Goal: Task Accomplishment & Management: Manage account settings

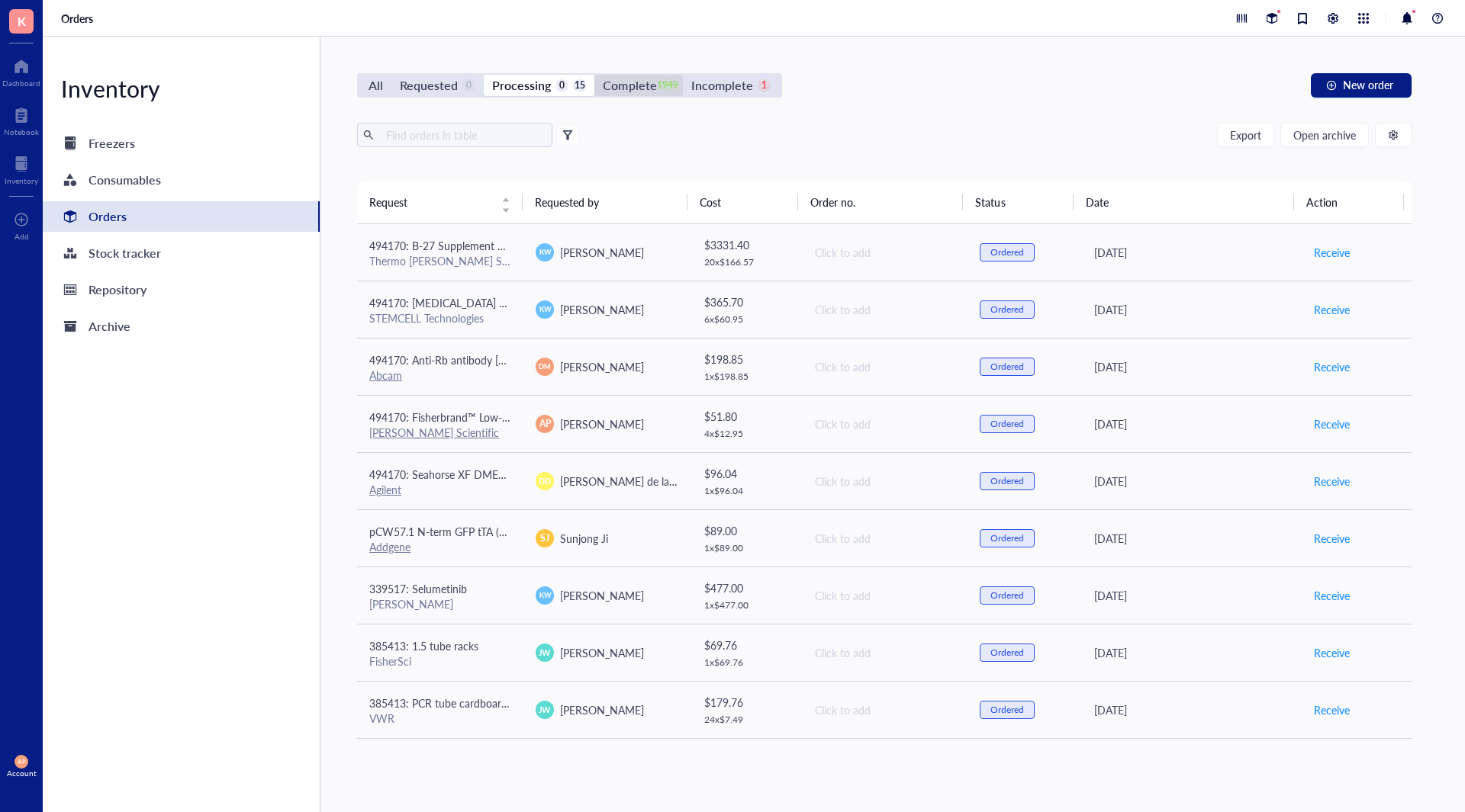
click at [661, 79] on div "1949" at bounding box center [668, 85] width 13 height 13
click at [594, 75] on input "Complete 1949" at bounding box center [594, 75] width 0 height 0
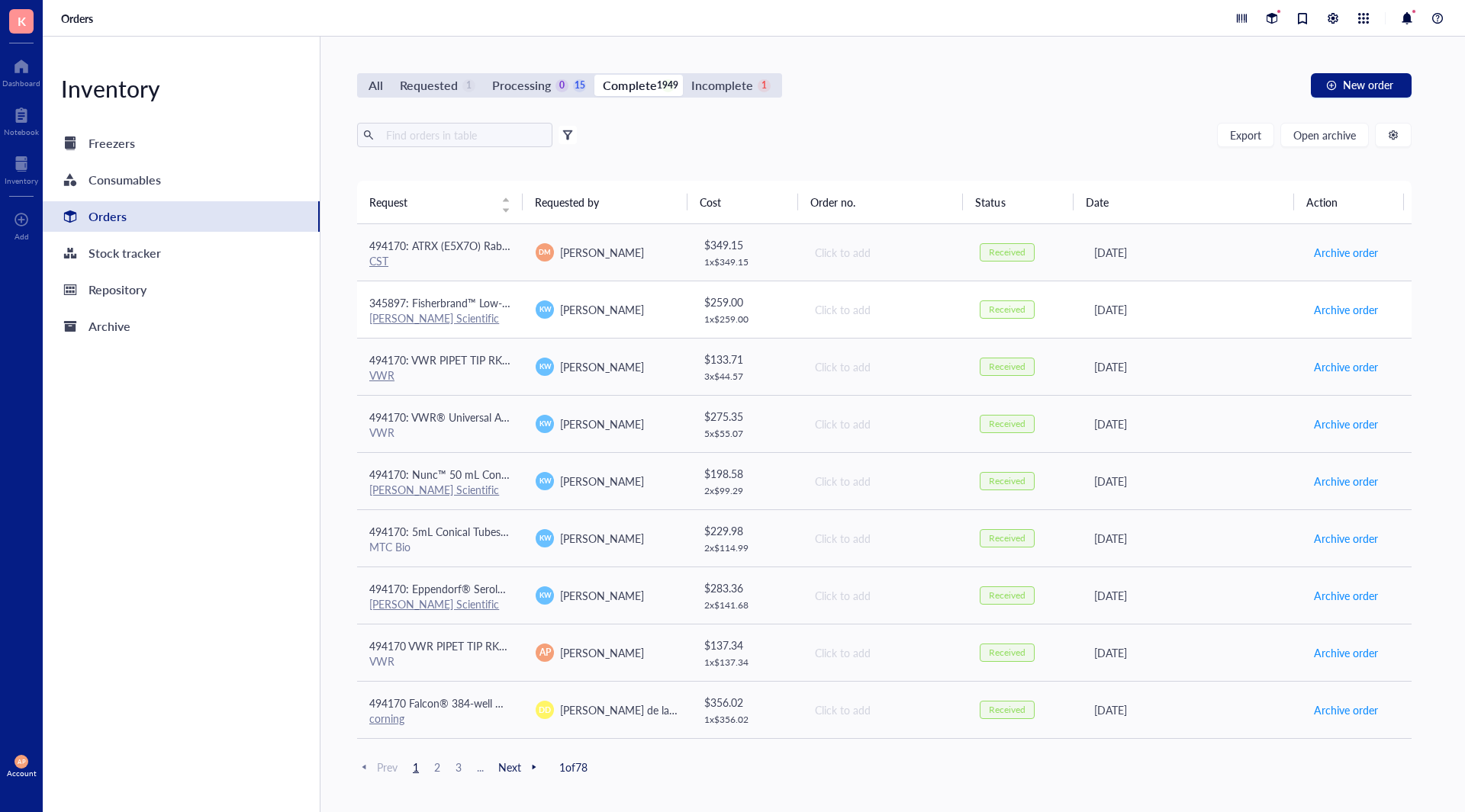
click at [490, 300] on span "345897: Fisherbrand™ Low-Retention Microcentrifuge Tubes" at bounding box center [513, 303] width 288 height 15
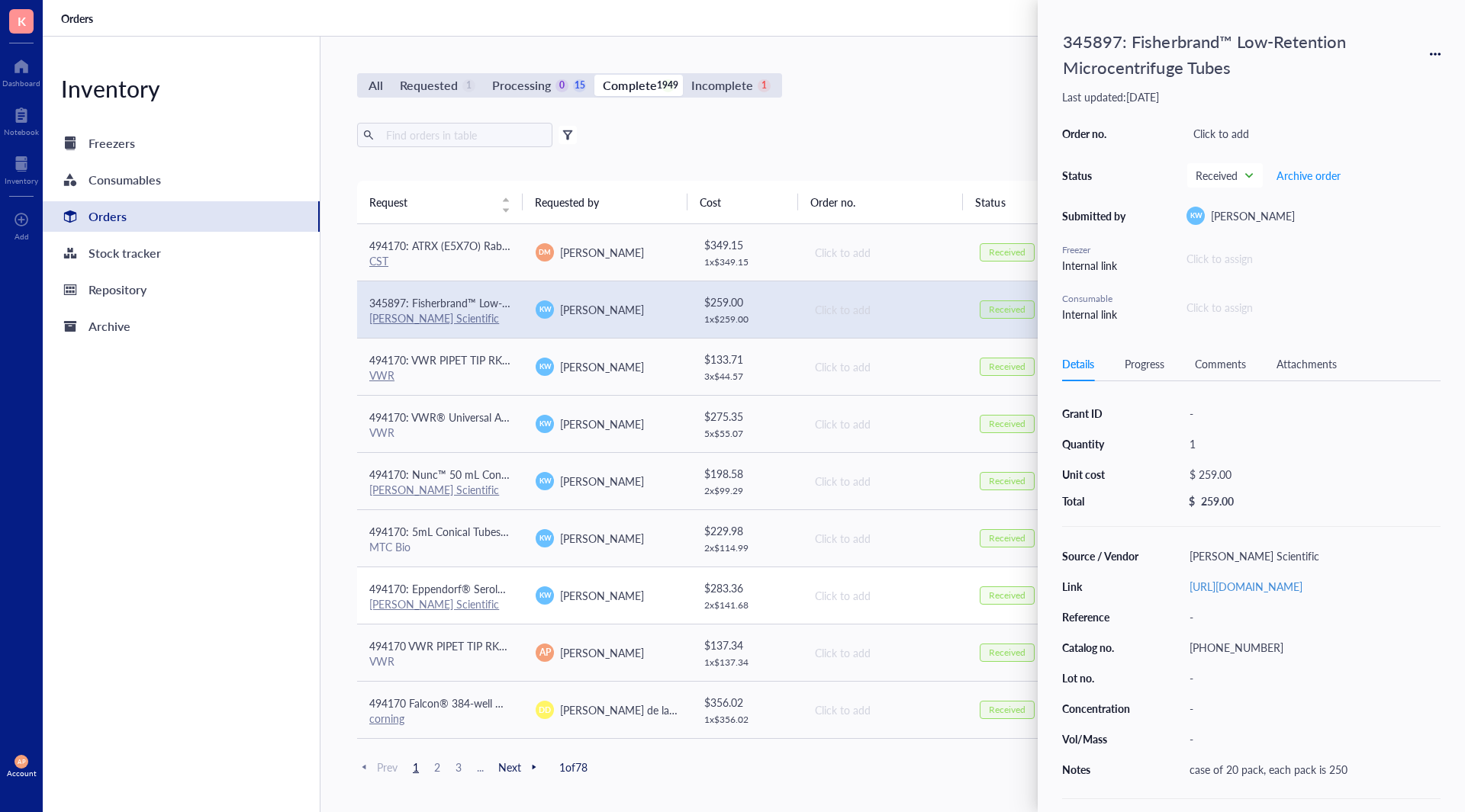
click at [483, 601] on div "[PERSON_NAME] Scientific" at bounding box center [440, 604] width 142 height 14
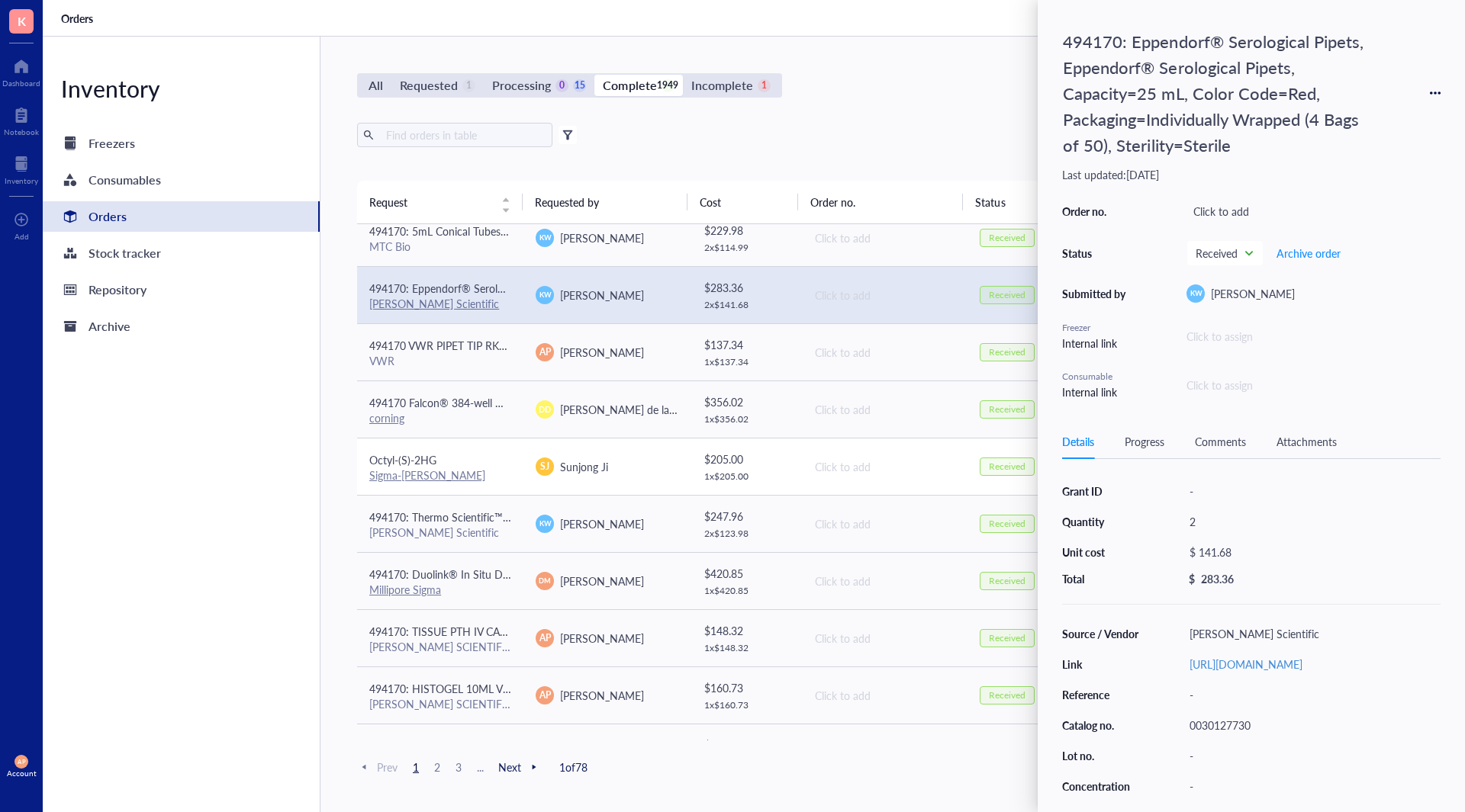
scroll to position [305, 0]
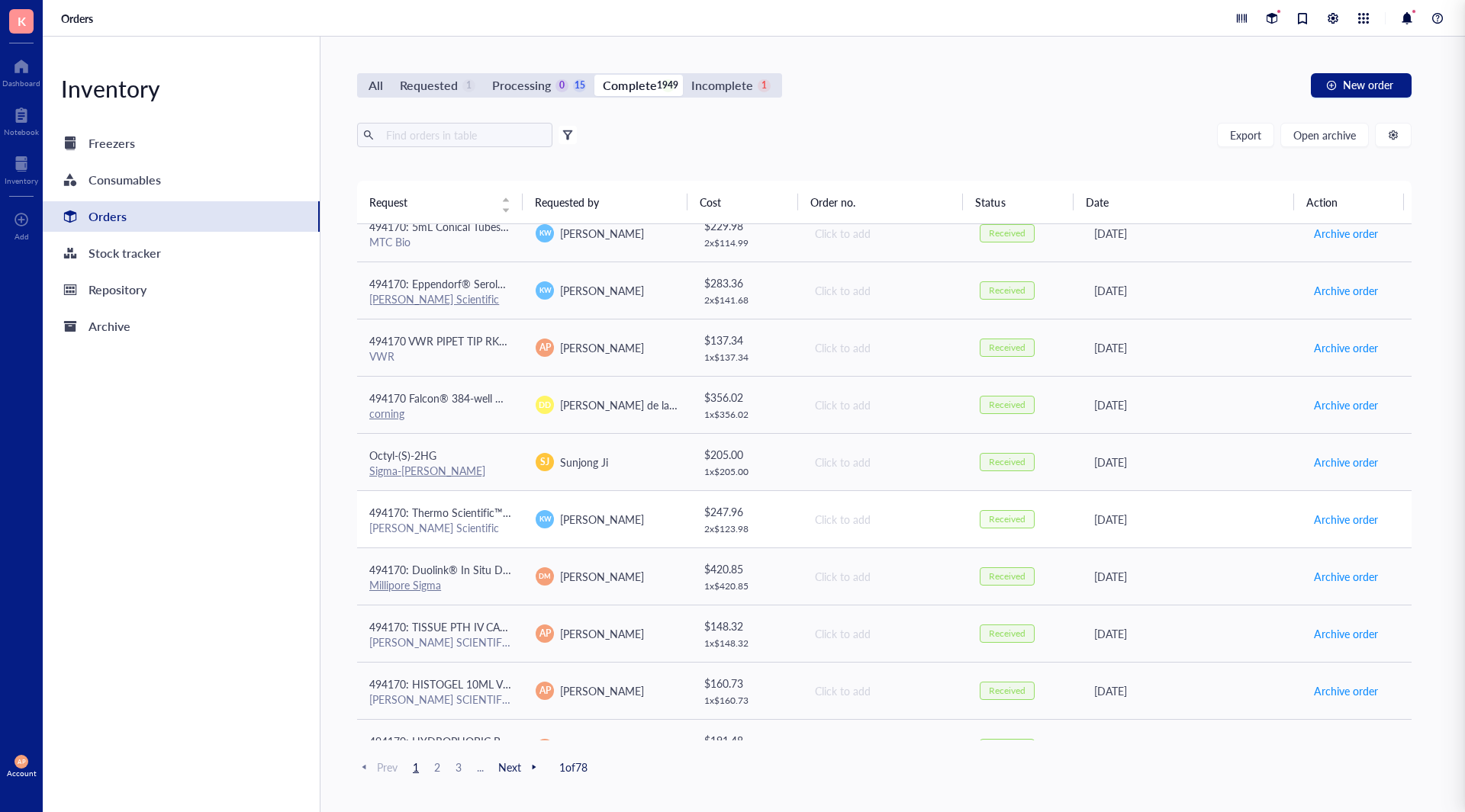
click at [494, 541] on td "494170: Thermo Scientific™ BioLite™ Cell Culture Treated Flasks (25cm2) T25 [PE…" at bounding box center [440, 519] width 166 height 57
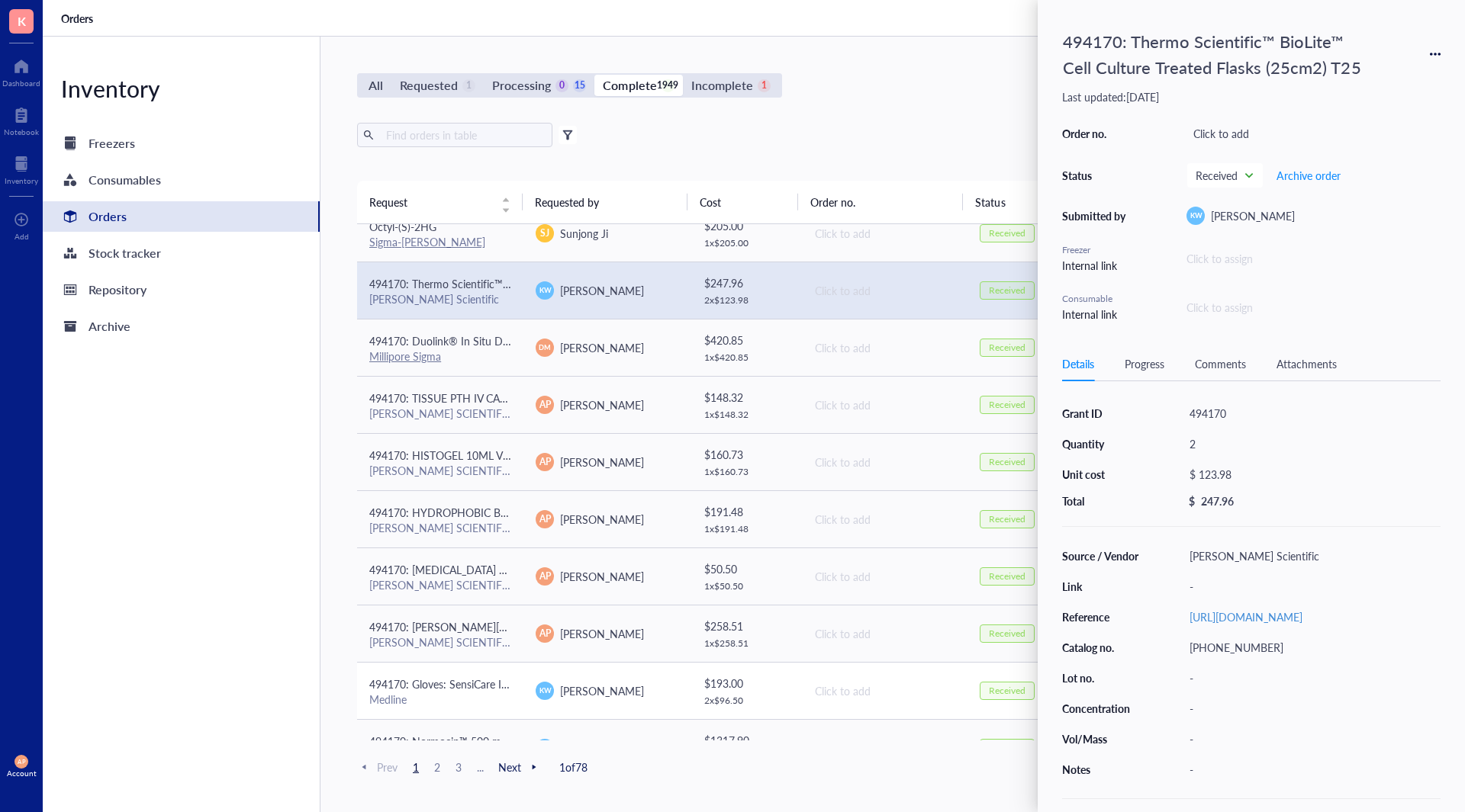
scroll to position [687, 0]
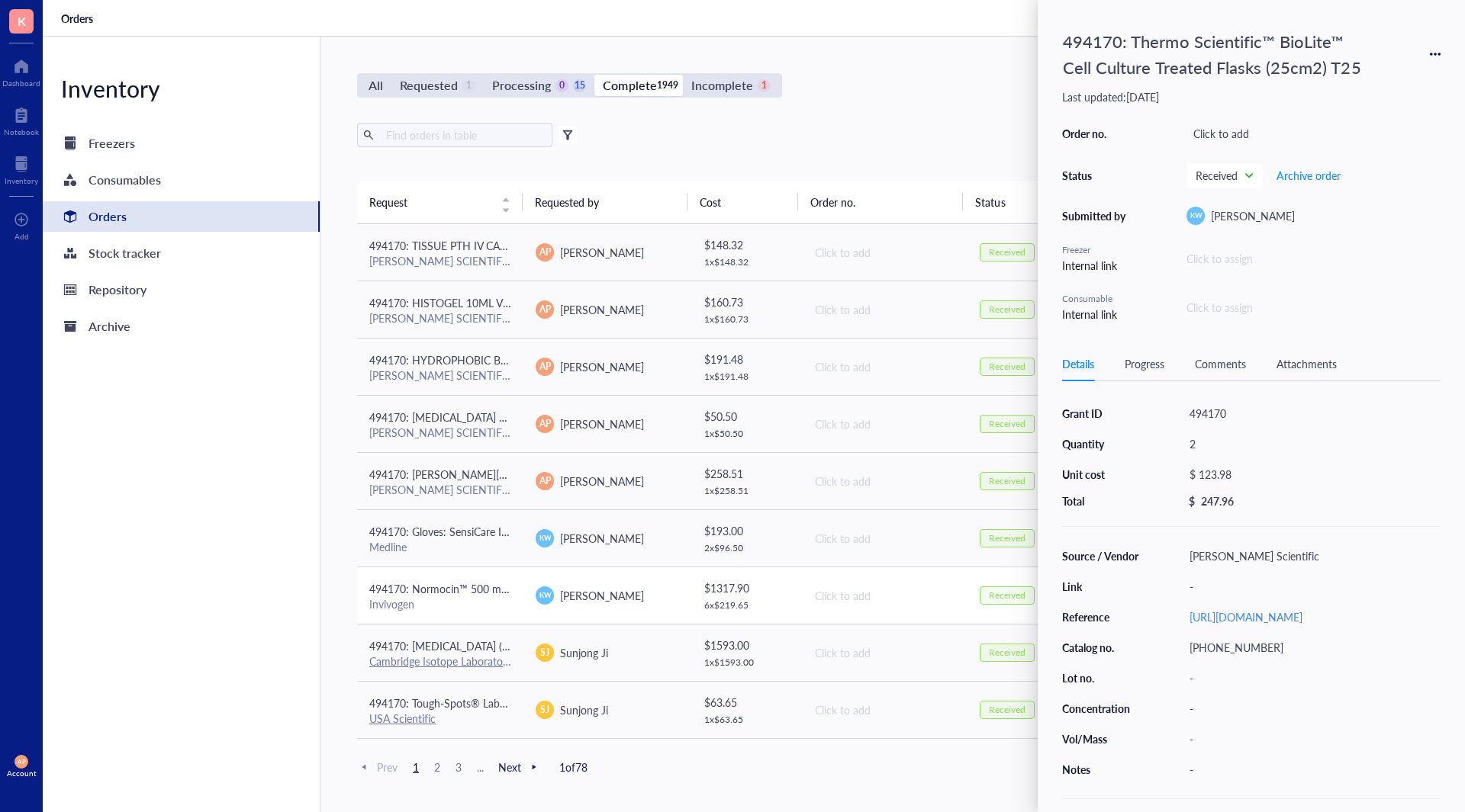
click at [499, 604] on div "Invivogen" at bounding box center [440, 604] width 142 height 14
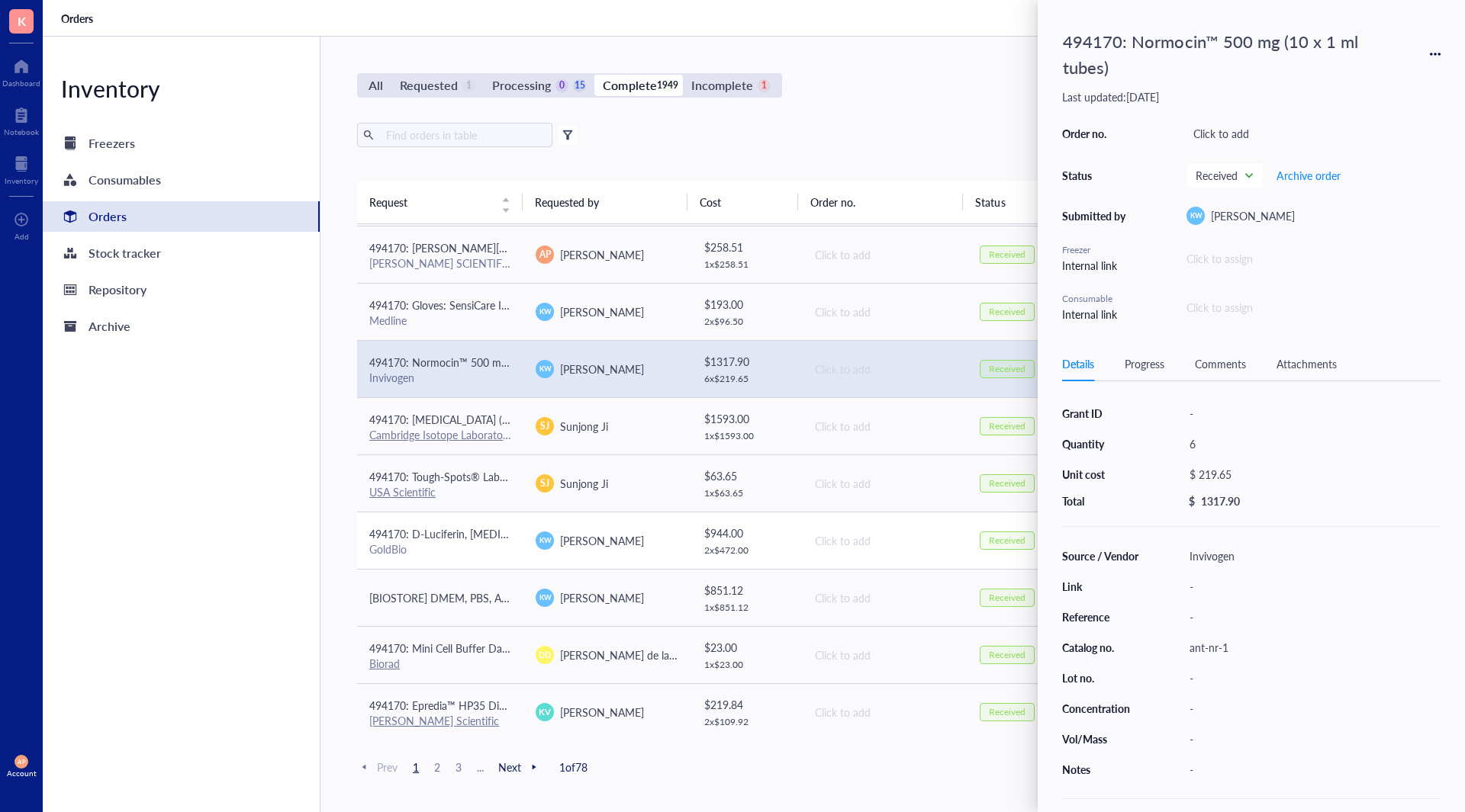
scroll to position [913, 0]
click at [445, 87] on div "Requested" at bounding box center [428, 85] width 58 height 22
click at [391, 75] on input "Requested 1" at bounding box center [391, 75] width 0 height 0
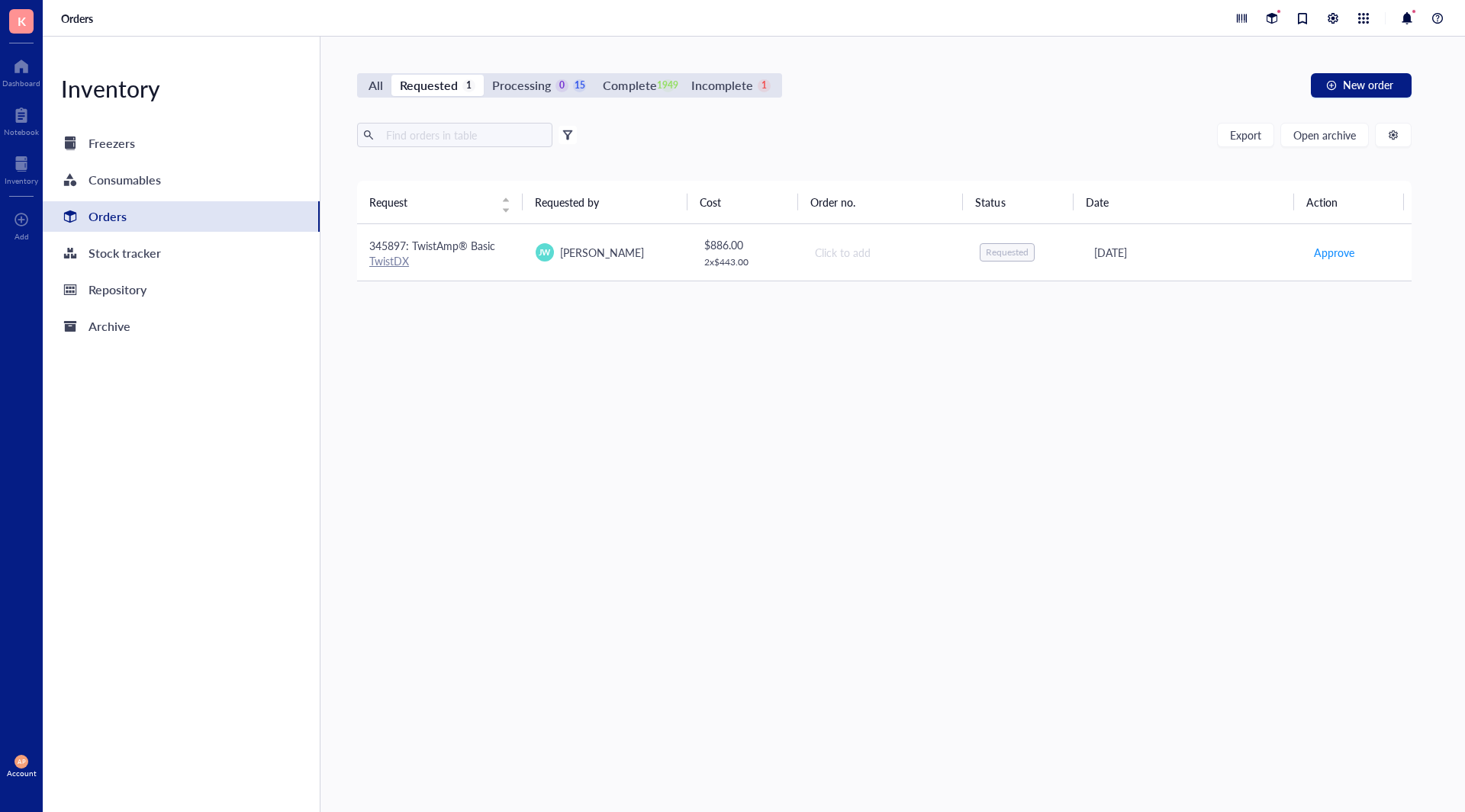
click at [483, 248] on span "345897: TwistAmp® Basic" at bounding box center [432, 245] width 126 height 15
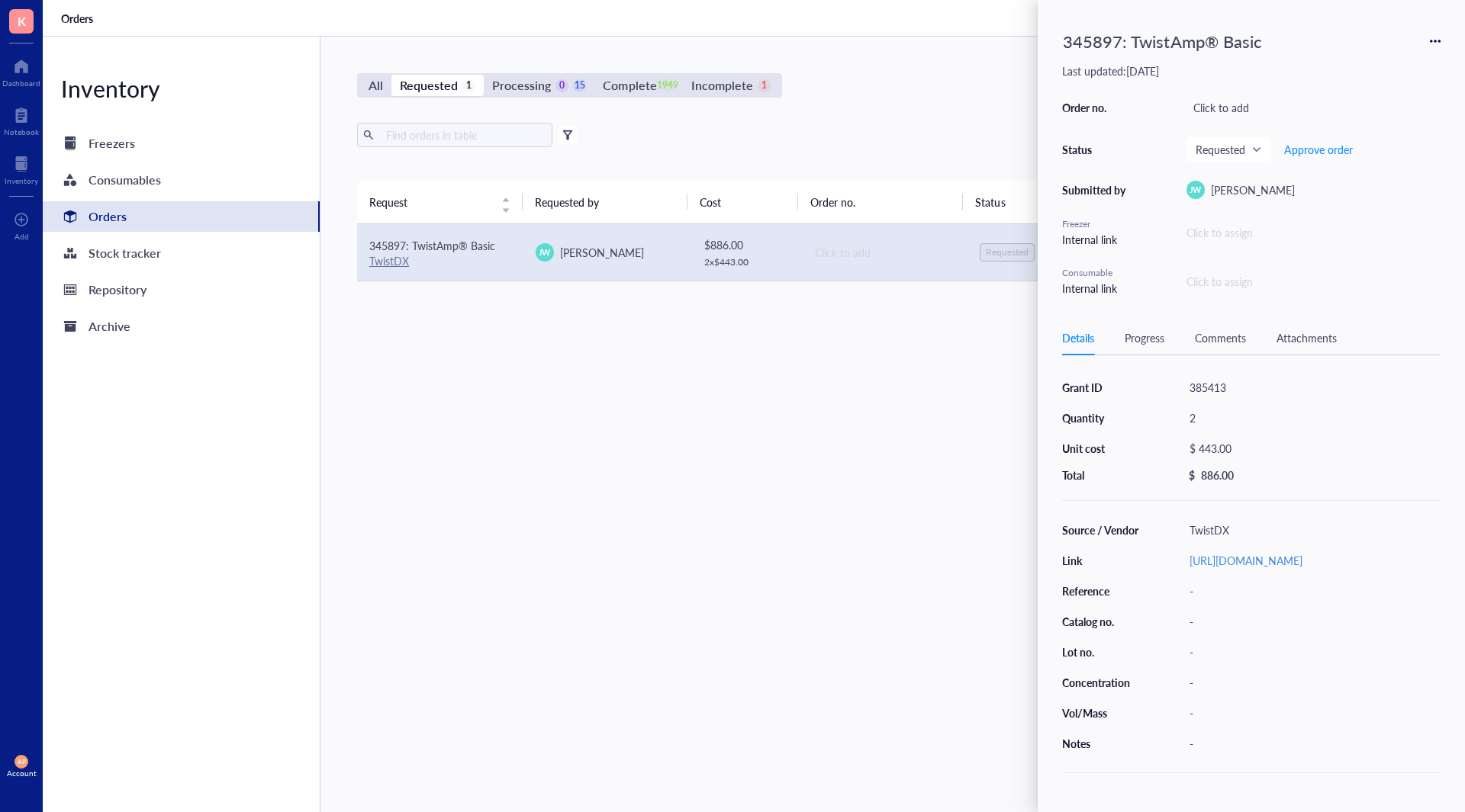
click at [644, 564] on div "Request Requested by Cost Order no. Status Date Action 345897: TwistAmp® Basic …" at bounding box center [884, 460] width 1054 height 559
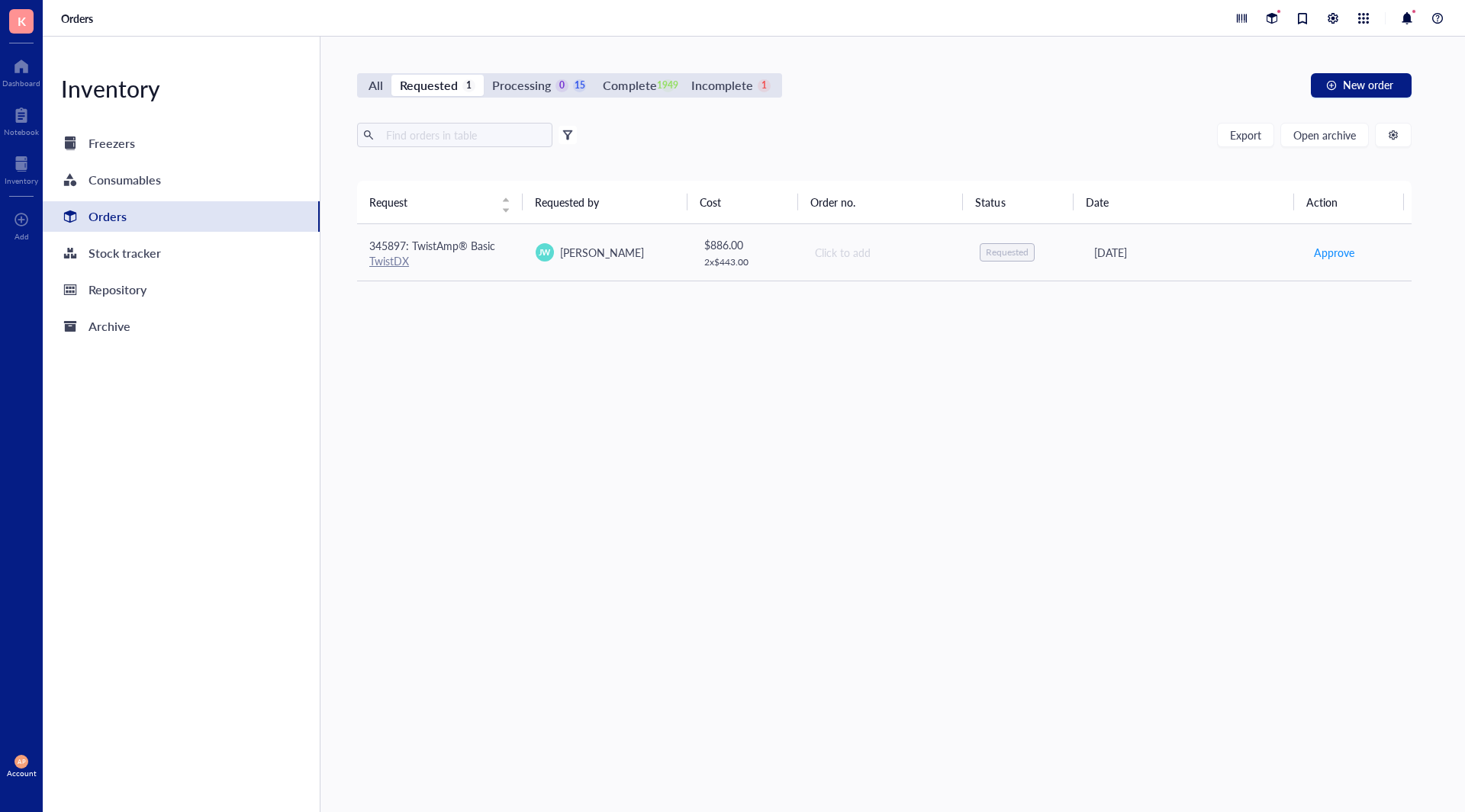
click at [588, 73] on div "All Requested 1 Processing 0 15 Complete 1949 Incomplete 1 New order Export Ope…" at bounding box center [883, 424] width 1127 height 775
click at [629, 81] on div "Complete" at bounding box center [629, 85] width 54 height 22
click at [594, 75] on input "Complete 1949" at bounding box center [594, 75] width 0 height 0
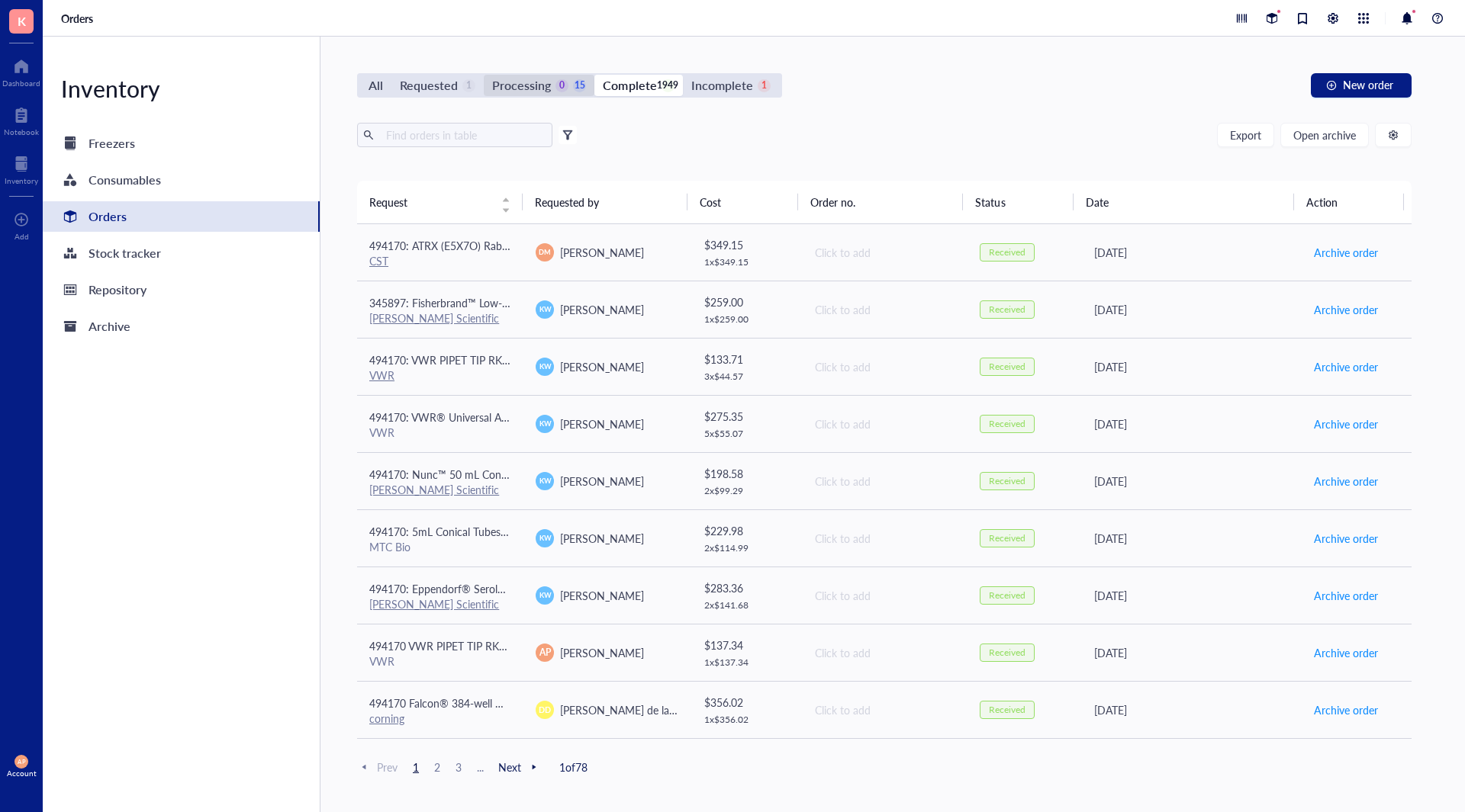
click at [562, 92] on div "0" at bounding box center [562, 85] width 13 height 13
click at [483, 75] on input "Processing 0 15" at bounding box center [483, 75] width 0 height 0
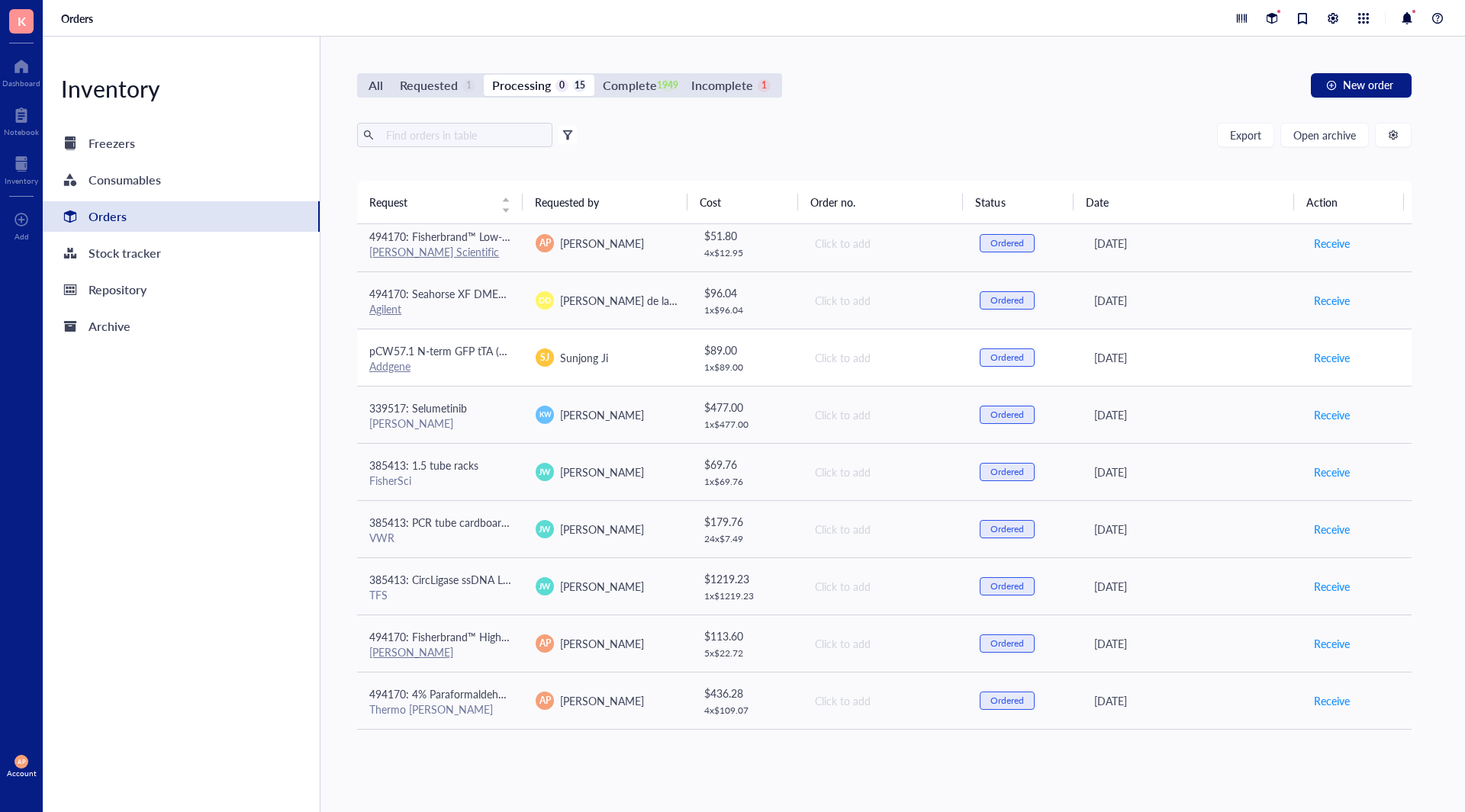
scroll to position [342, 0]
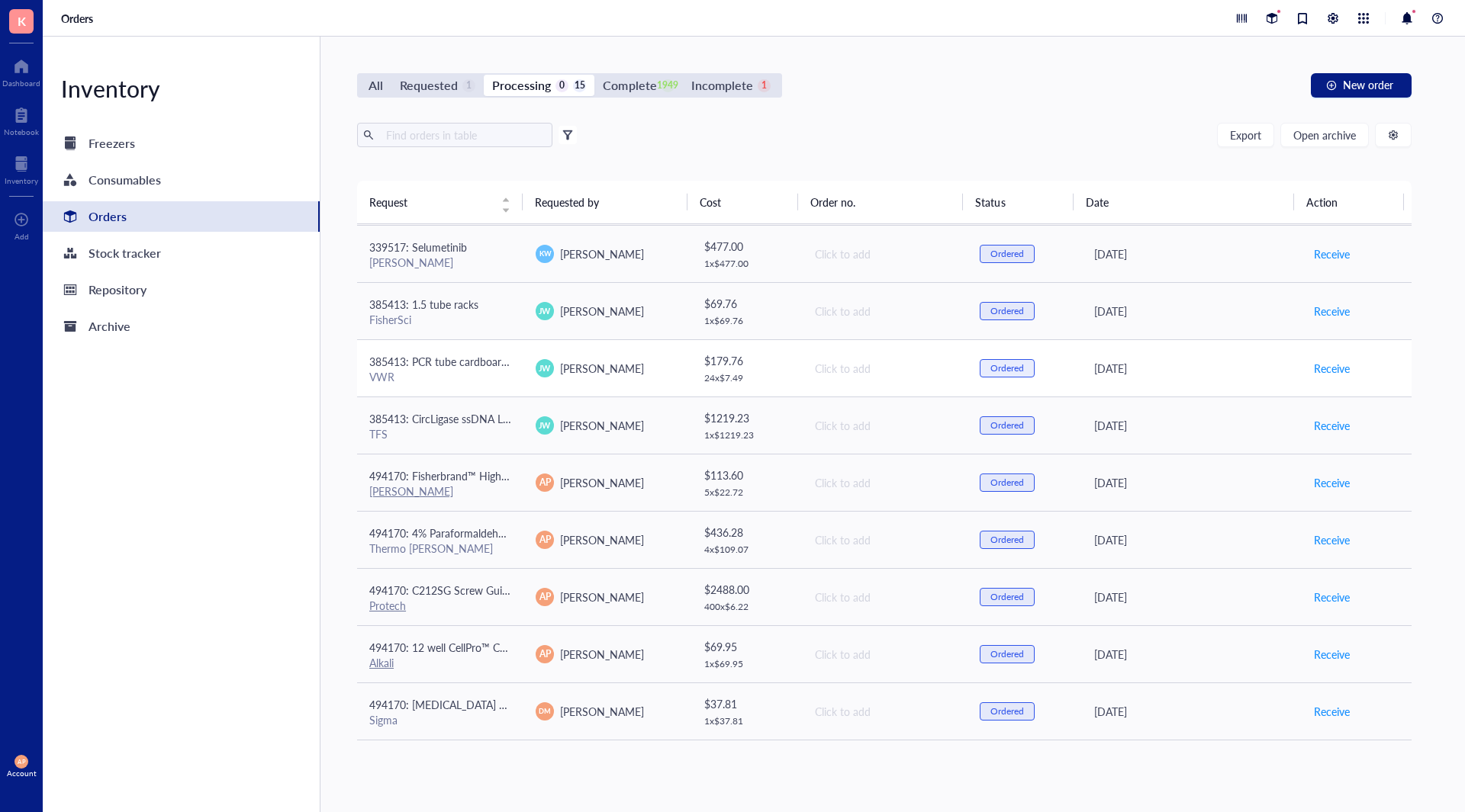
click at [485, 376] on div "VWR" at bounding box center [440, 376] width 142 height 14
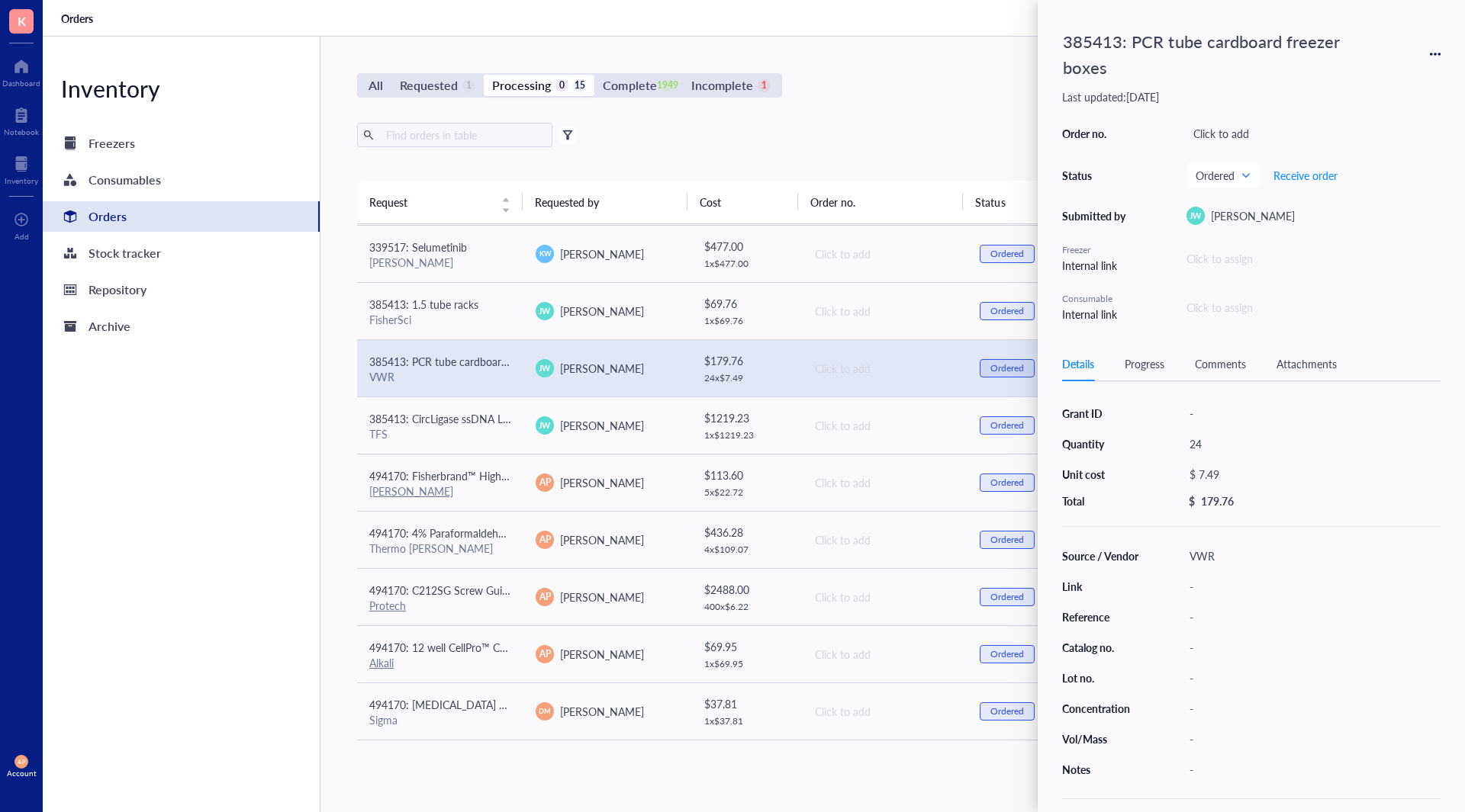
scroll to position [11, 0]
click at [1122, 352] on div "Details Progress Comments Attachments" at bounding box center [1251, 364] width 379 height 34
drag, startPoint x: 1148, startPoint y: 361, endPoint x: 1173, endPoint y: 370, distance: 26.6
click at [1149, 362] on div "Progress" at bounding box center [1145, 363] width 40 height 17
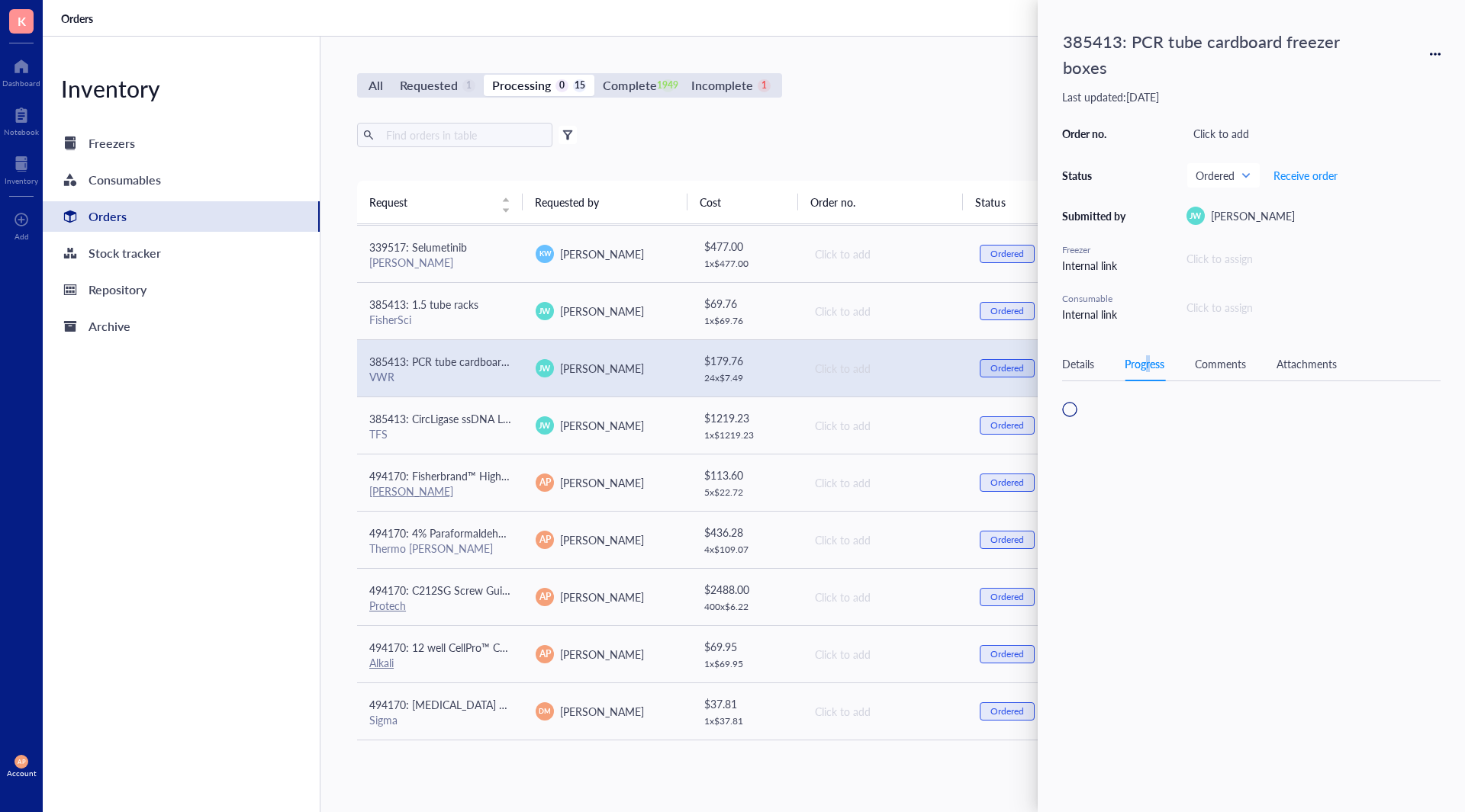
scroll to position [0, 0]
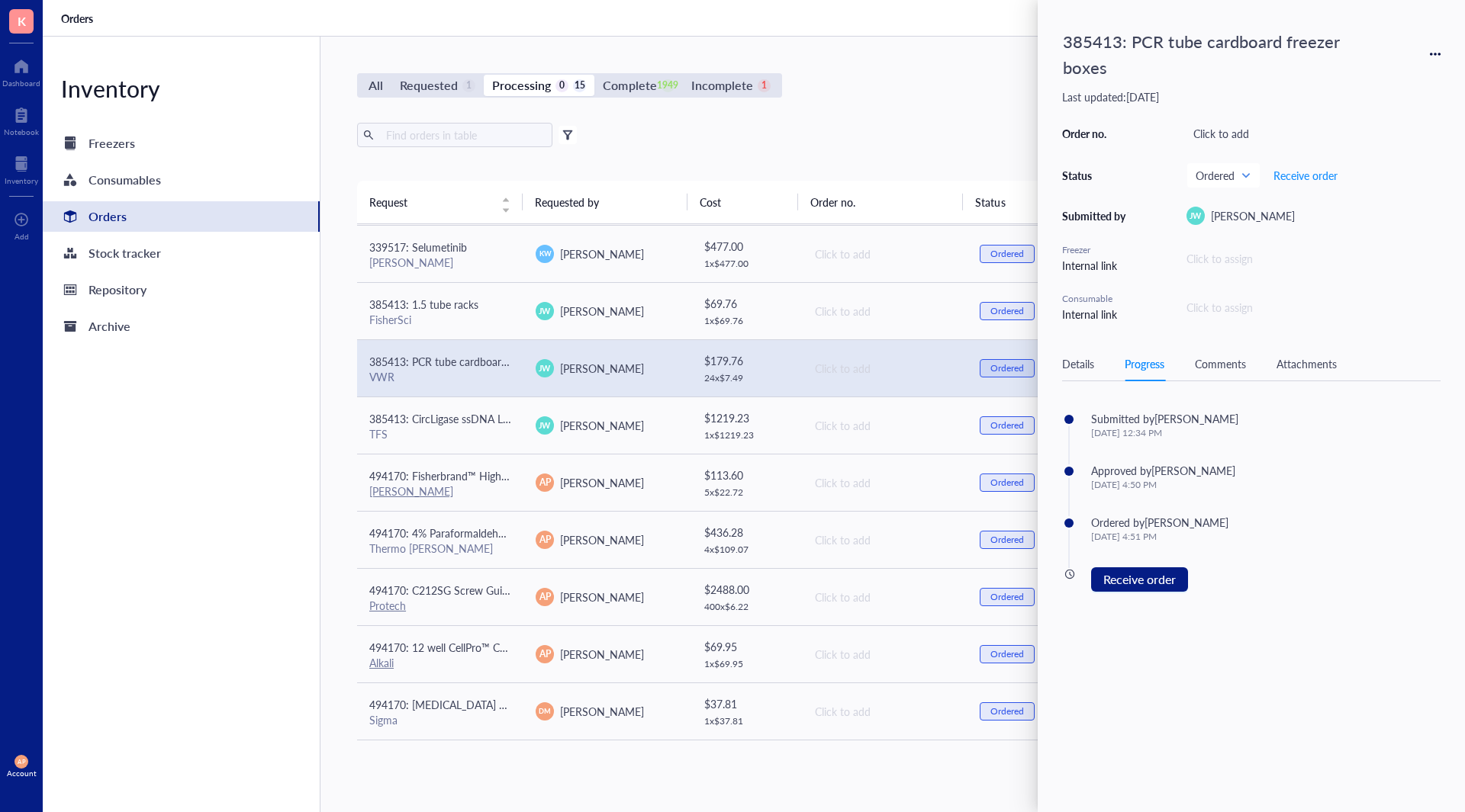
click at [1084, 363] on div "Details" at bounding box center [1078, 363] width 32 height 17
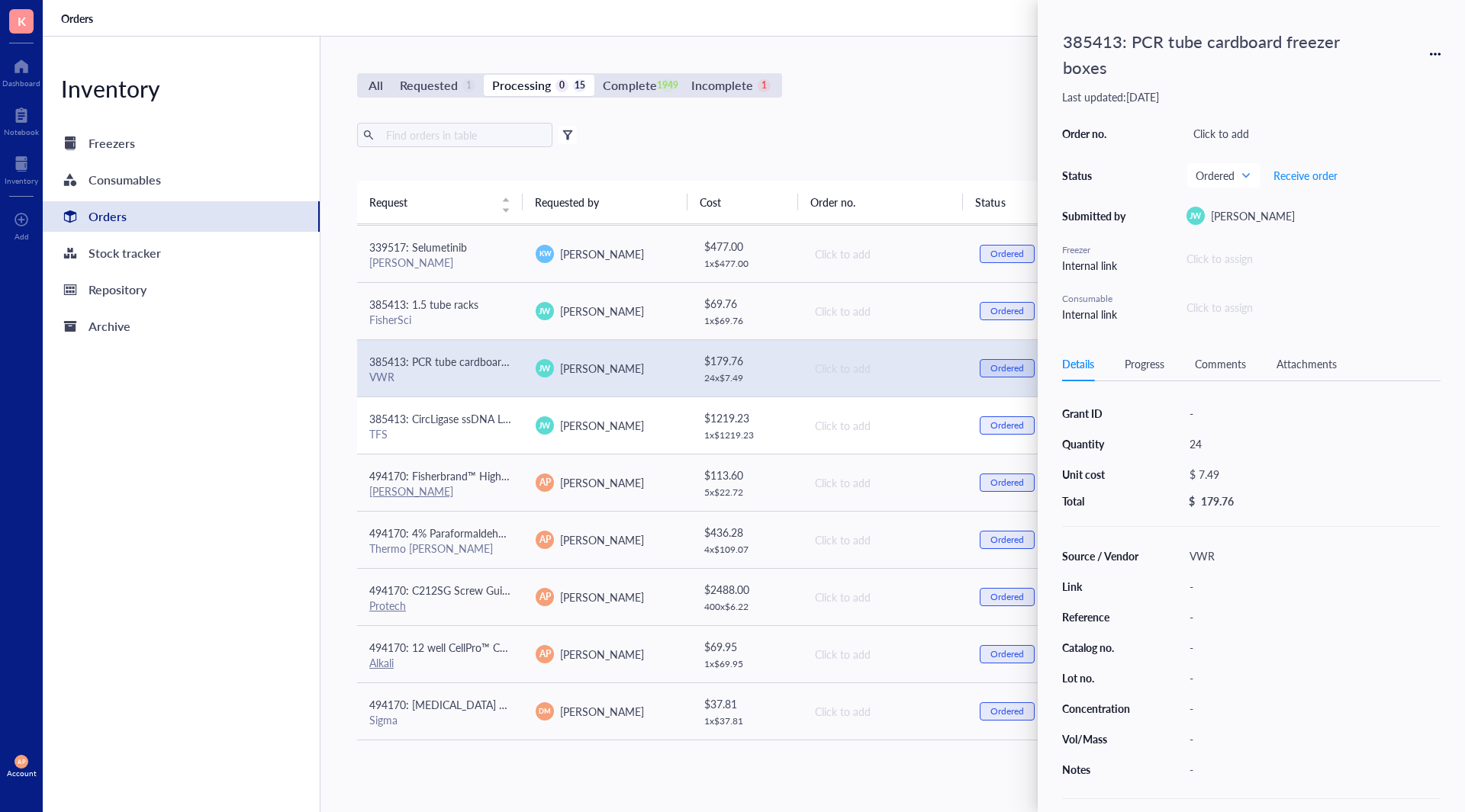
click at [475, 438] on div "TFS" at bounding box center [440, 434] width 142 height 14
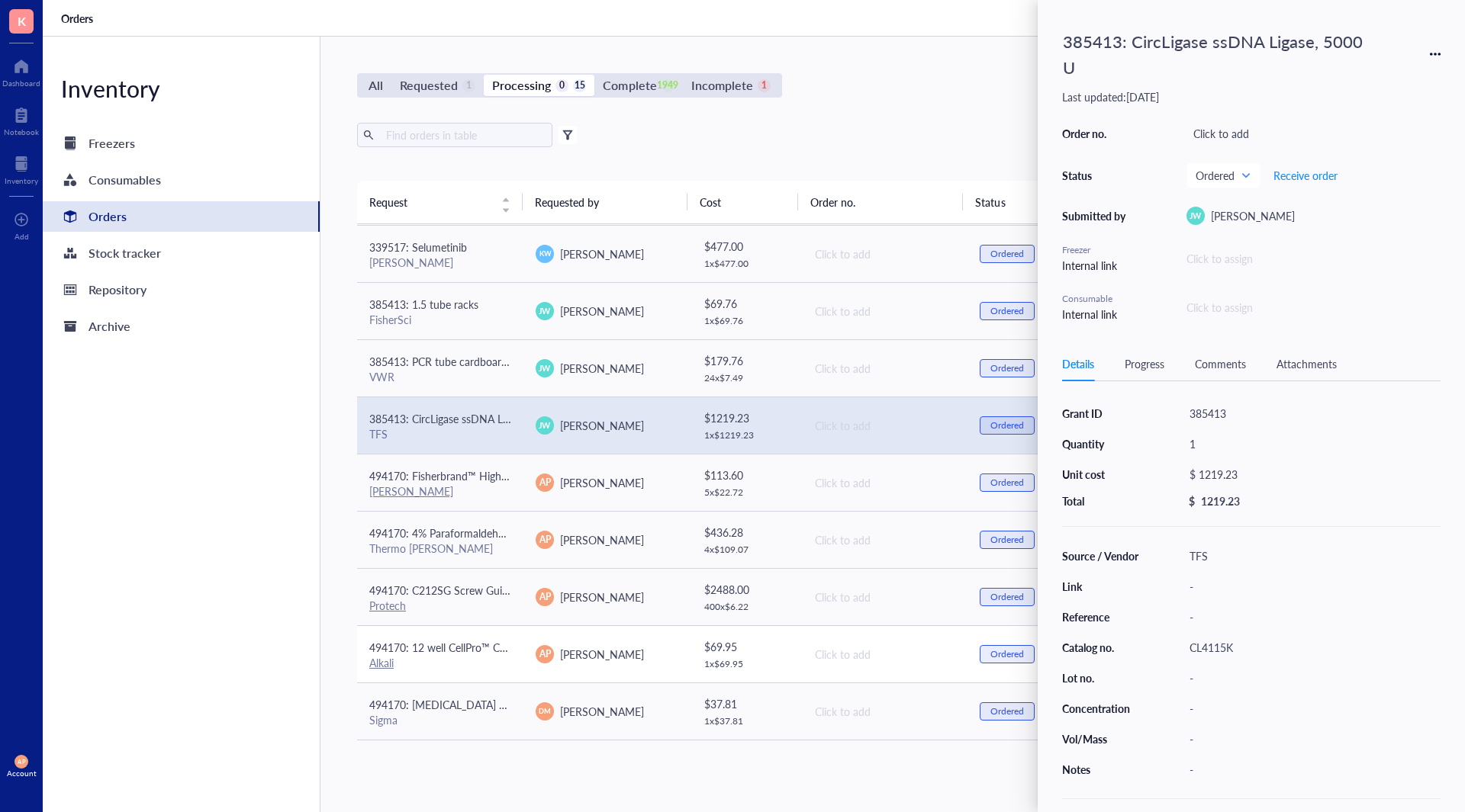
click at [486, 664] on div "Alkali" at bounding box center [440, 662] width 142 height 14
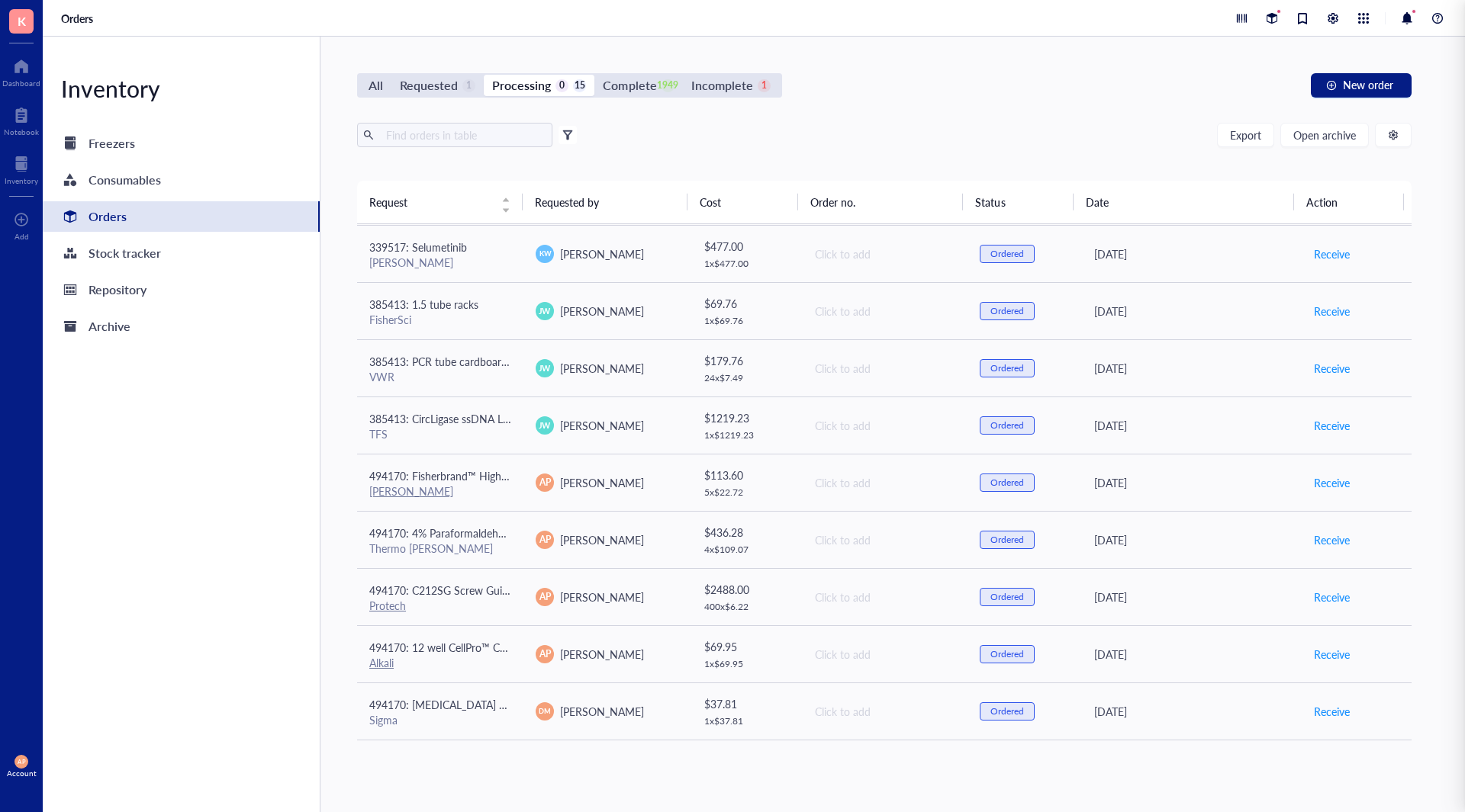
click at [723, 151] on div "Export Open archive Filter by: Requester Requested on Source / Vendor Last upda…" at bounding box center [884, 152] width 1054 height 58
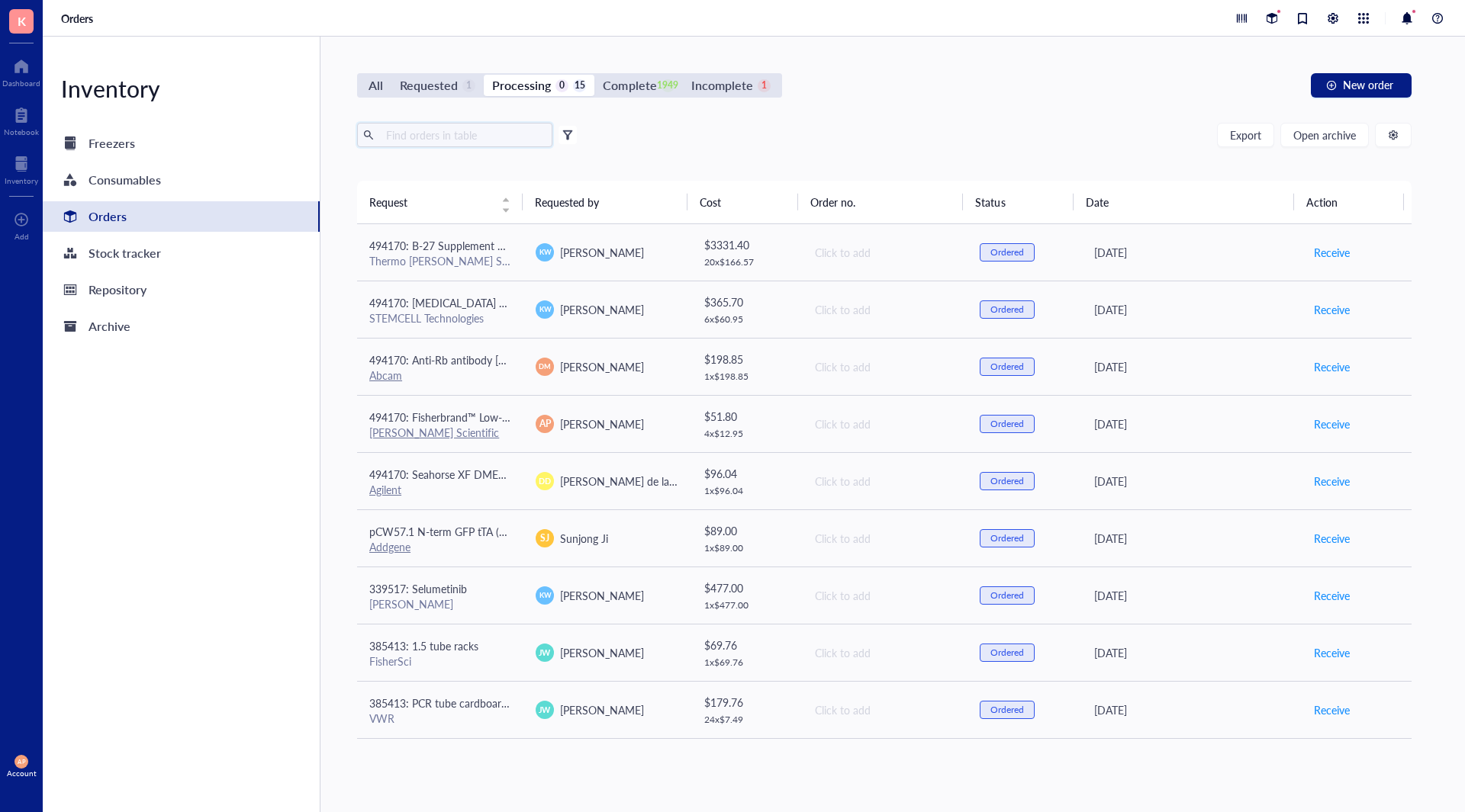
click at [458, 134] on input "text" at bounding box center [463, 135] width 166 height 23
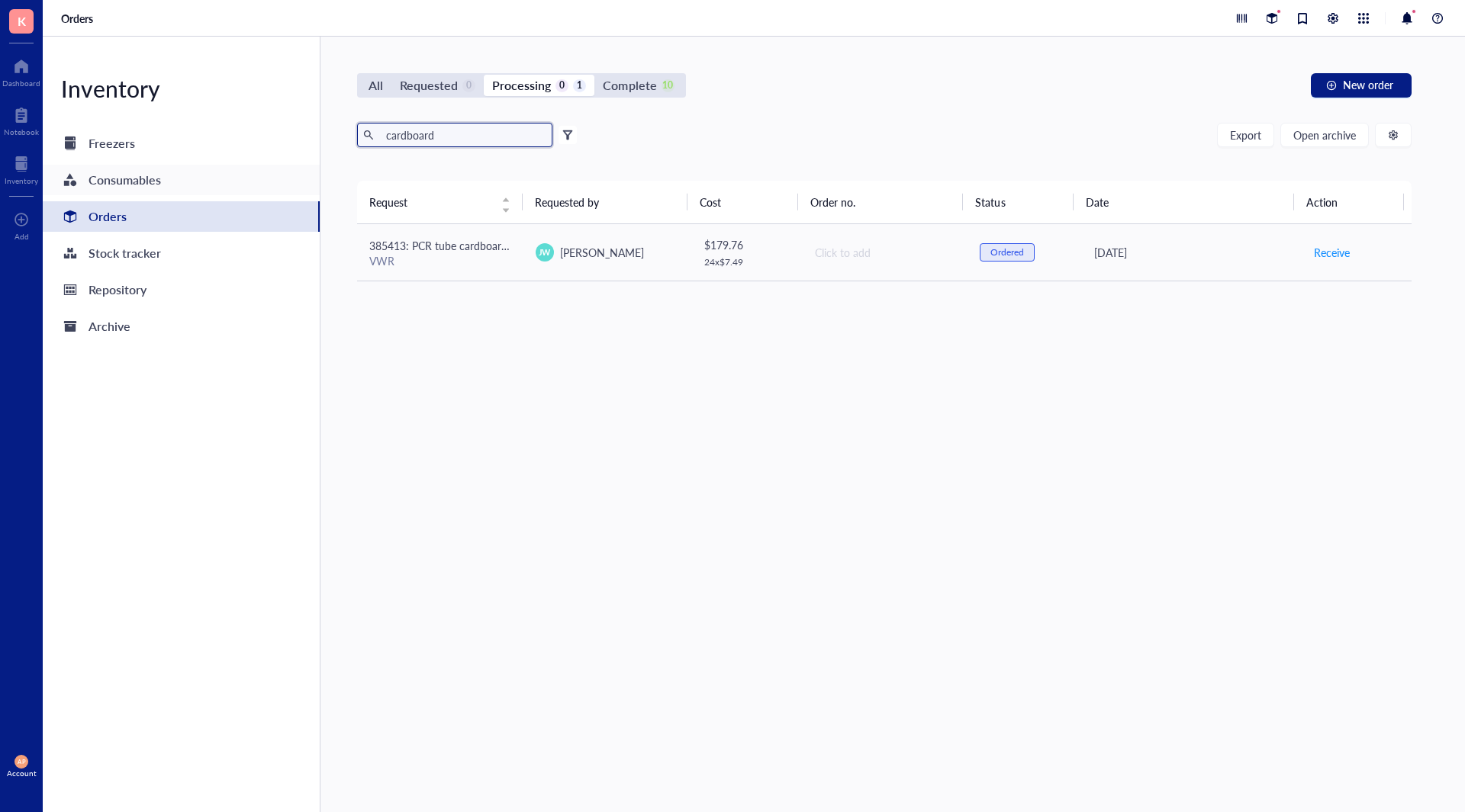
drag, startPoint x: 468, startPoint y: 125, endPoint x: 204, endPoint y: 179, distance: 269.5
click at [204, 179] on div "Inventory Freezers Consumables Orders Stock tracker Repository Archive All Requ…" at bounding box center [753, 424] width 1422 height 775
drag, startPoint x: 435, startPoint y: 133, endPoint x: 290, endPoint y: 133, distance: 145.0
click at [288, 133] on div "Inventory Freezers Consumables Orders Stock tracker Repository Archive All Requ…" at bounding box center [753, 424] width 1422 height 775
type input "box"
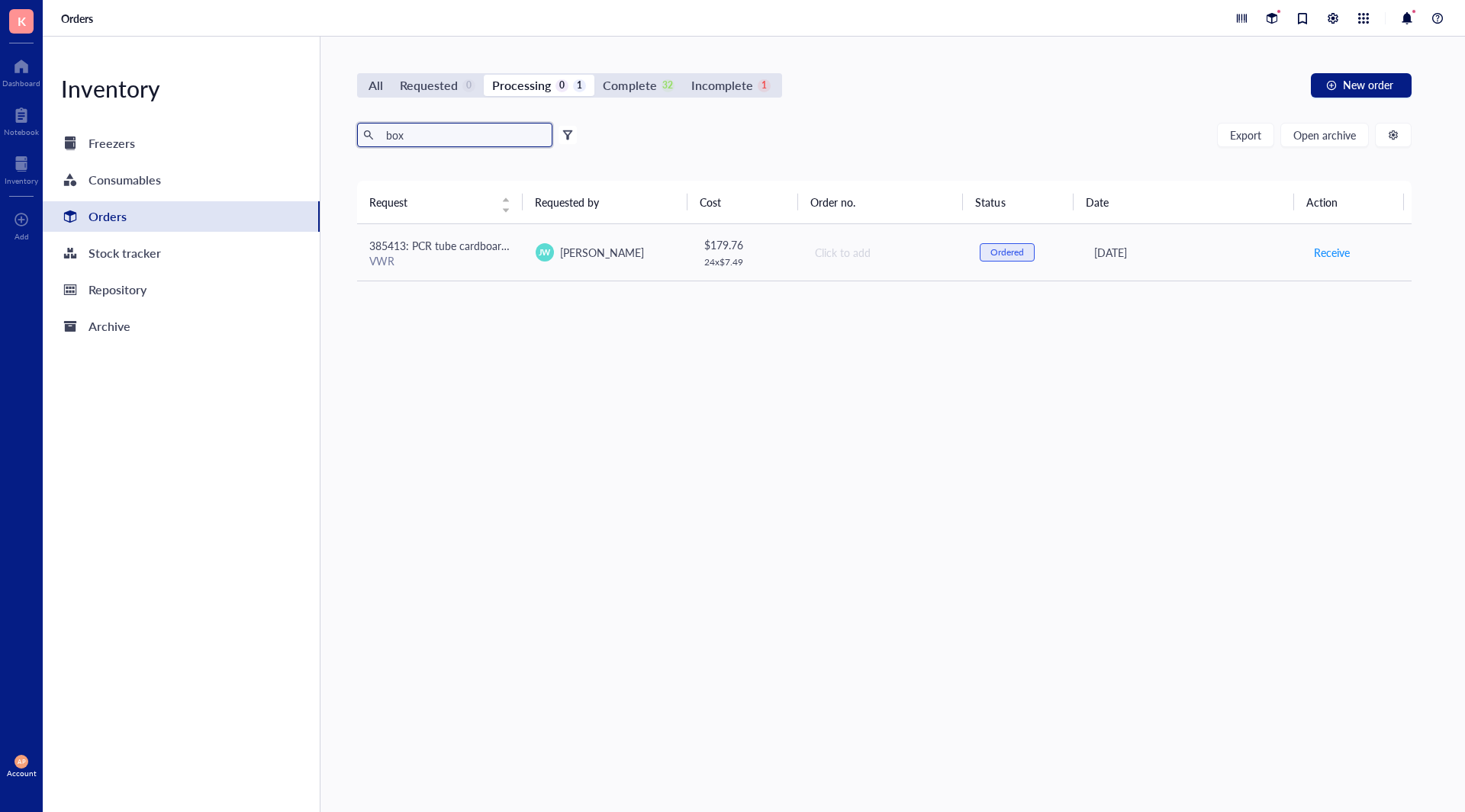
click at [456, 134] on input "box" at bounding box center [463, 135] width 166 height 23
click at [634, 86] on div "Complete" at bounding box center [629, 85] width 54 height 22
click at [594, 75] on input "Complete 32" at bounding box center [594, 75] width 0 height 0
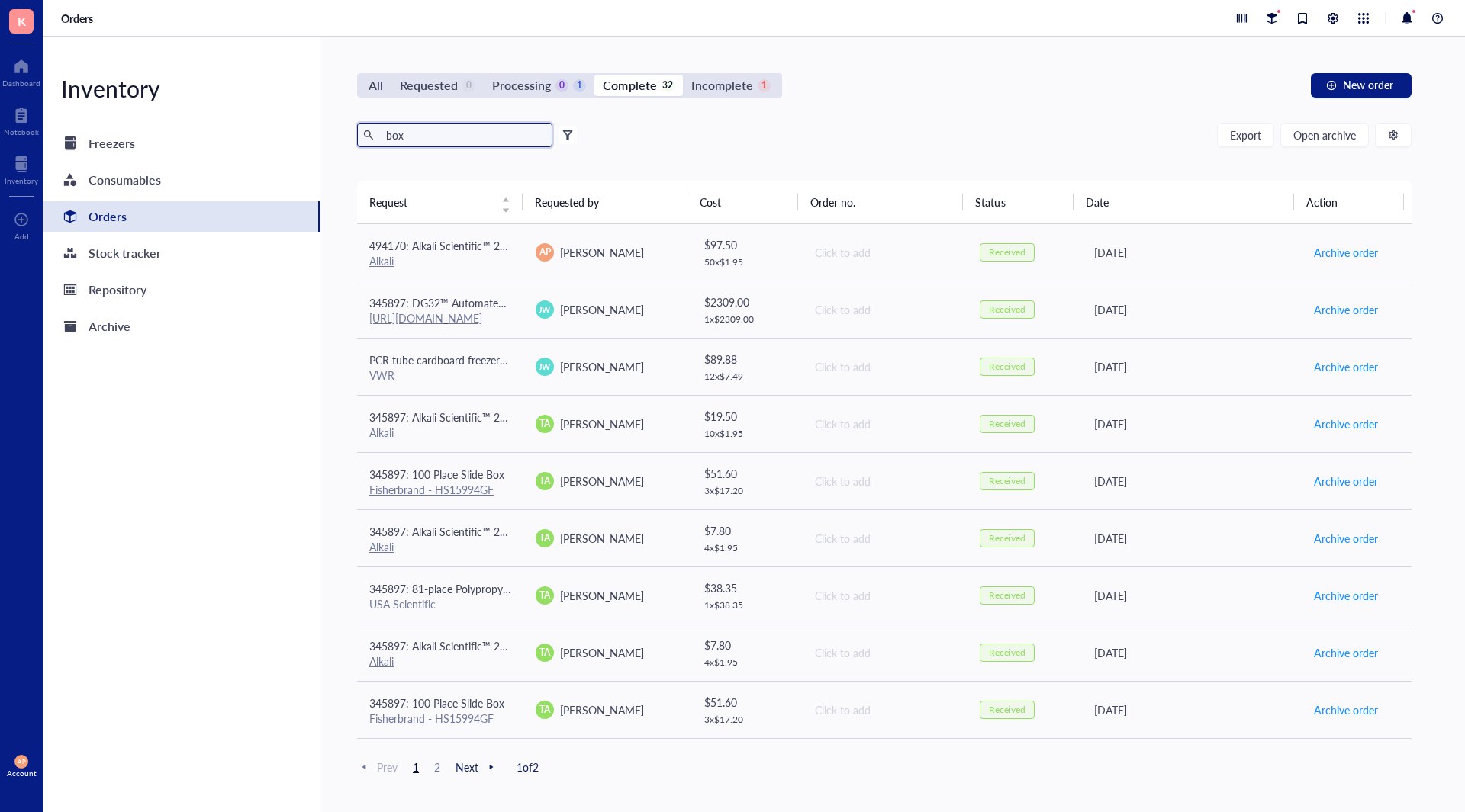
click at [508, 138] on input "box" at bounding box center [463, 135] width 166 height 23
click at [460, 255] on div "Alkali" at bounding box center [440, 260] width 142 height 14
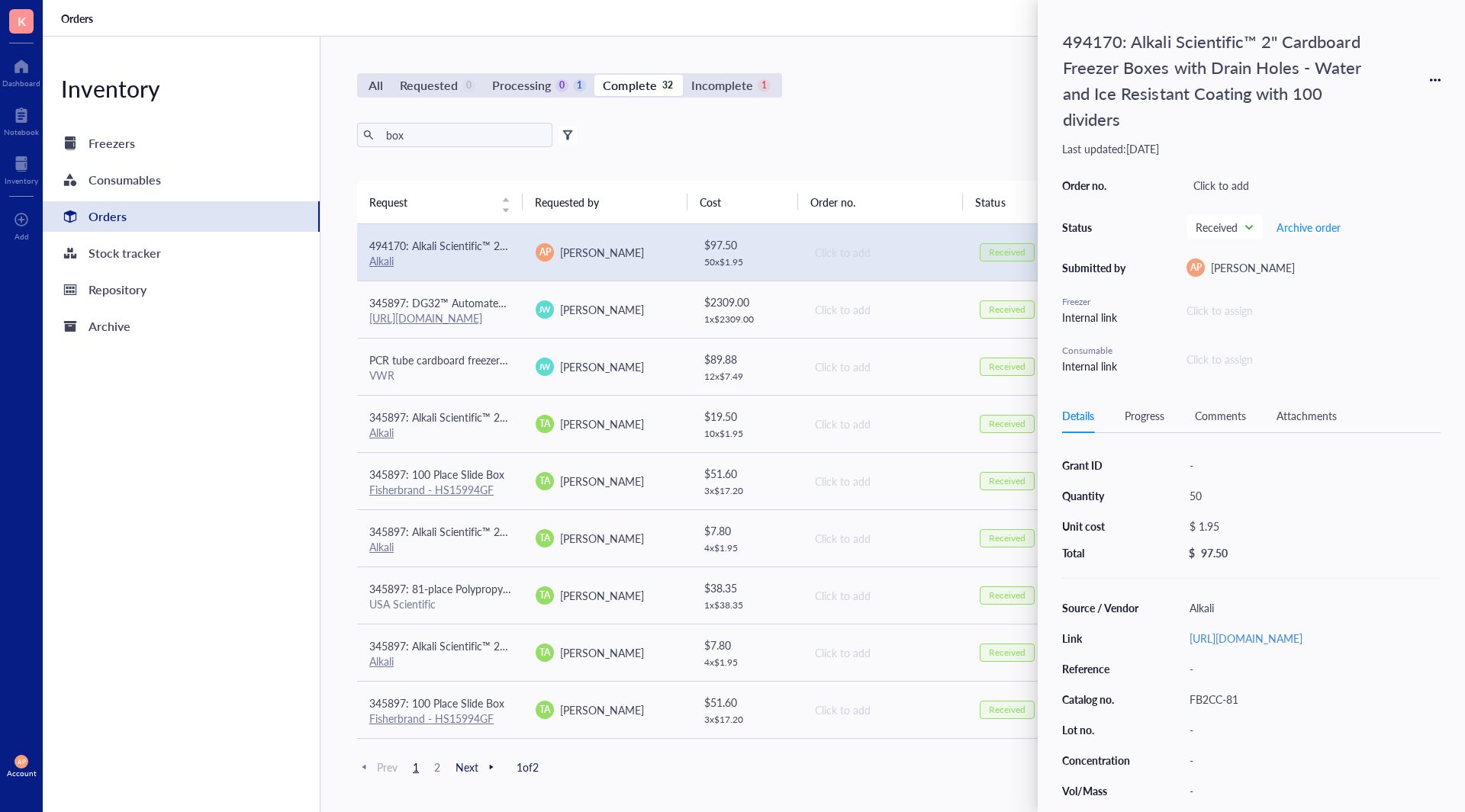
click at [1272, 710] on div "FB2CC-81" at bounding box center [1311, 699] width 258 height 22
click at [1313, 414] on div "Attachments" at bounding box center [1306, 415] width 60 height 17
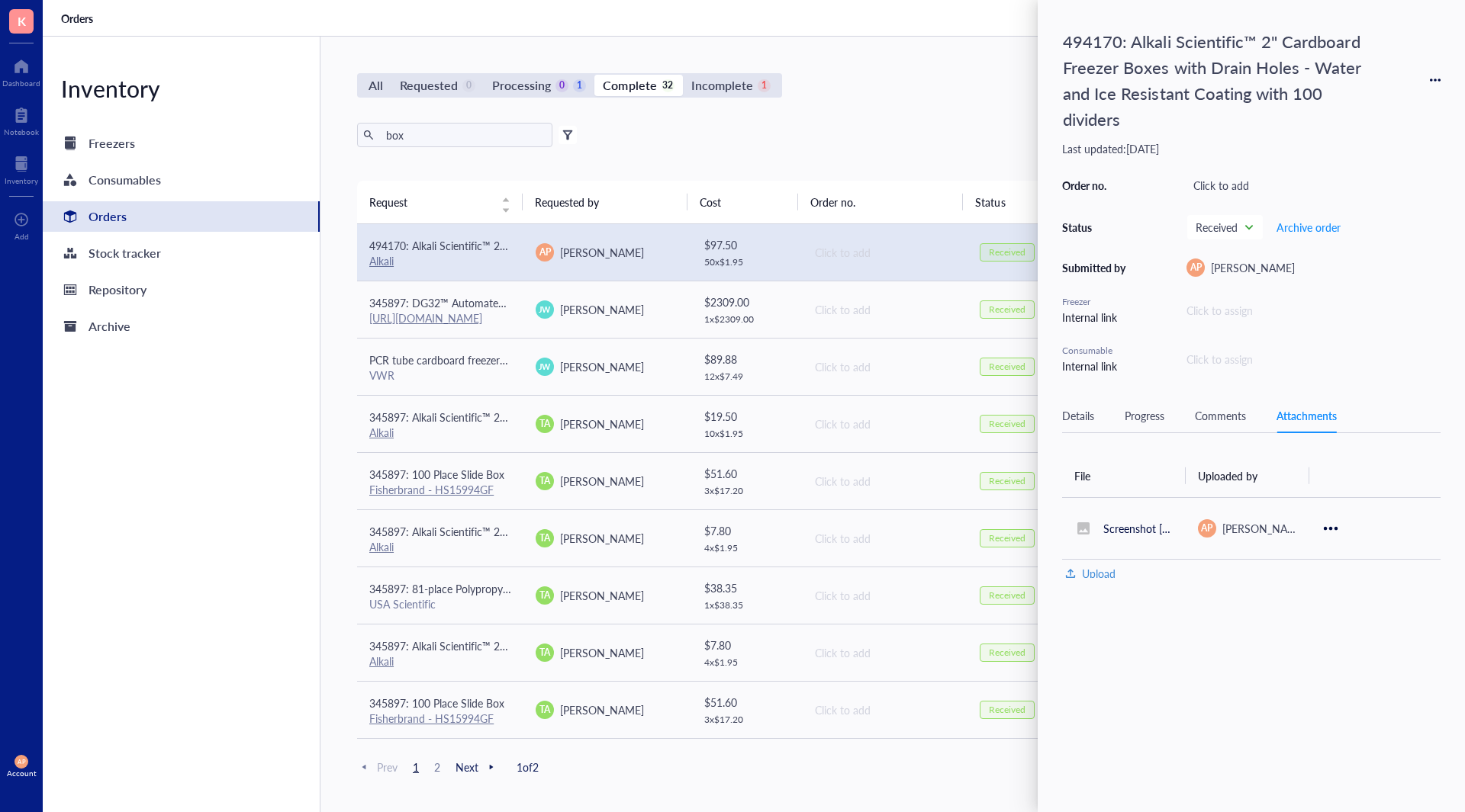
click at [1128, 438] on div "Details Progress Comments Attachments Grant ID - Quantity 50 Unit cost $ 1.95 T…" at bounding box center [1251, 488] width 379 height 179
click at [1074, 420] on div "Details" at bounding box center [1078, 415] width 32 height 17
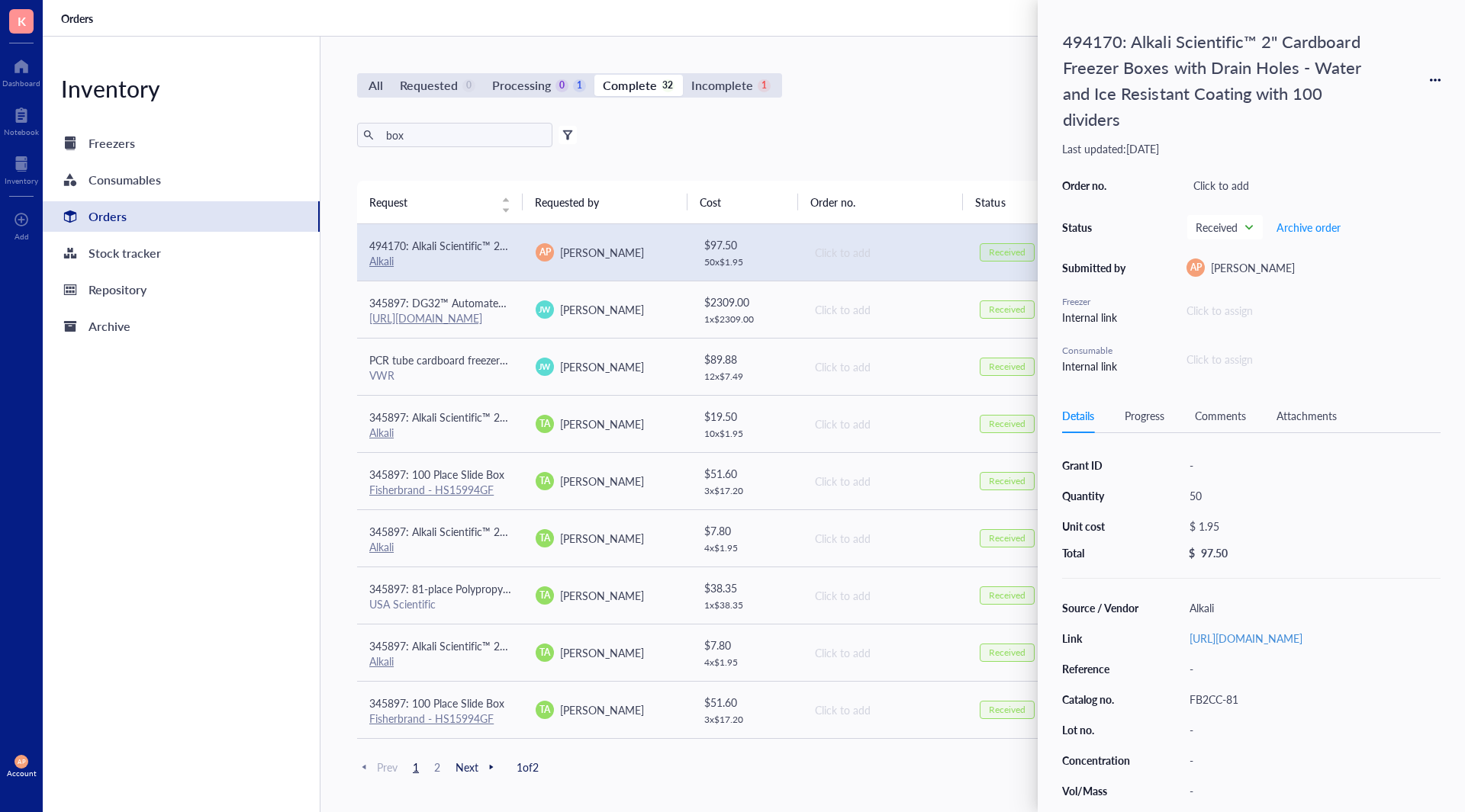
click at [1289, 420] on div "Attachments" at bounding box center [1306, 415] width 60 height 17
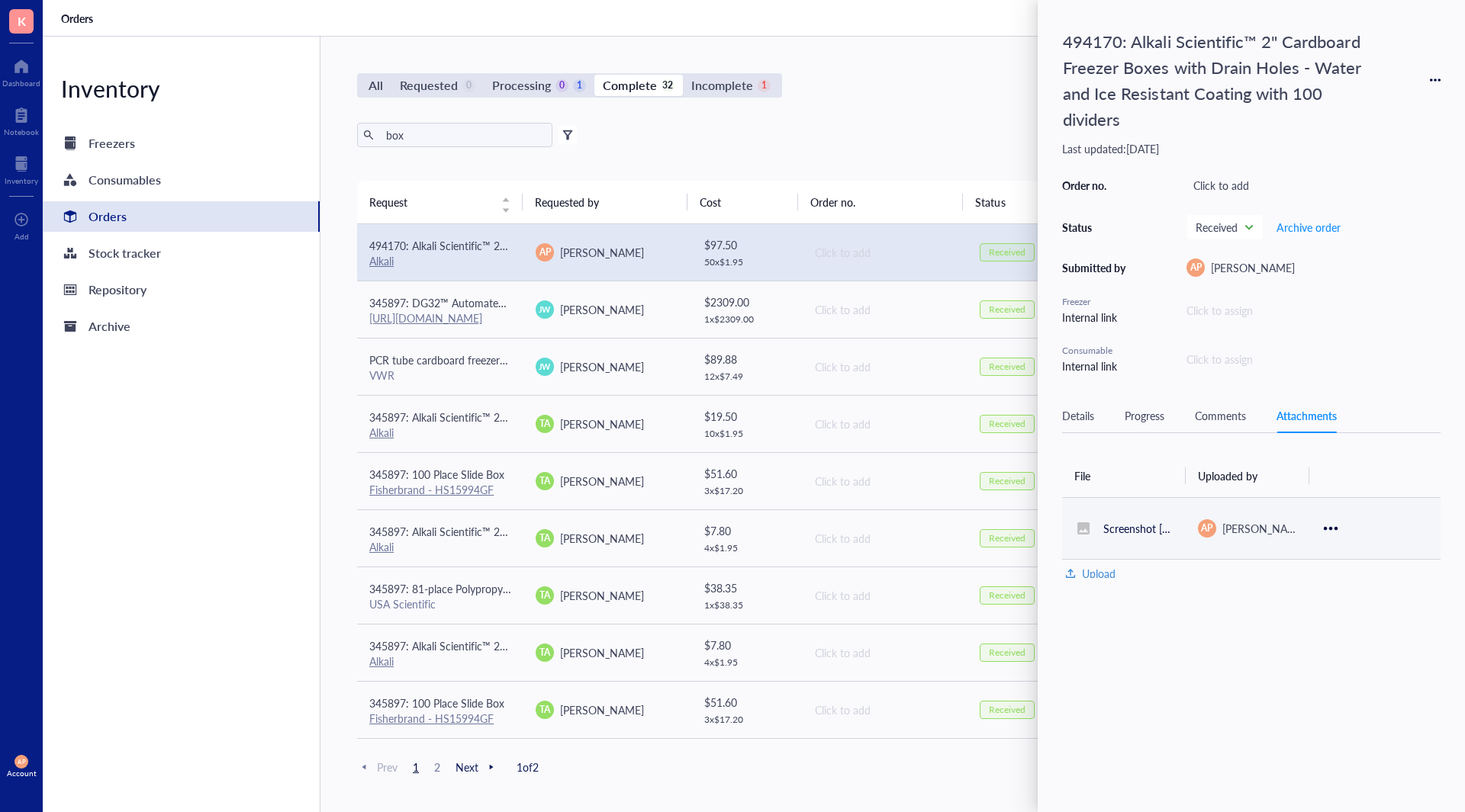
click at [1166, 549] on td "Screenshot [DATE] 153051" at bounding box center [1123, 528] width 124 height 61
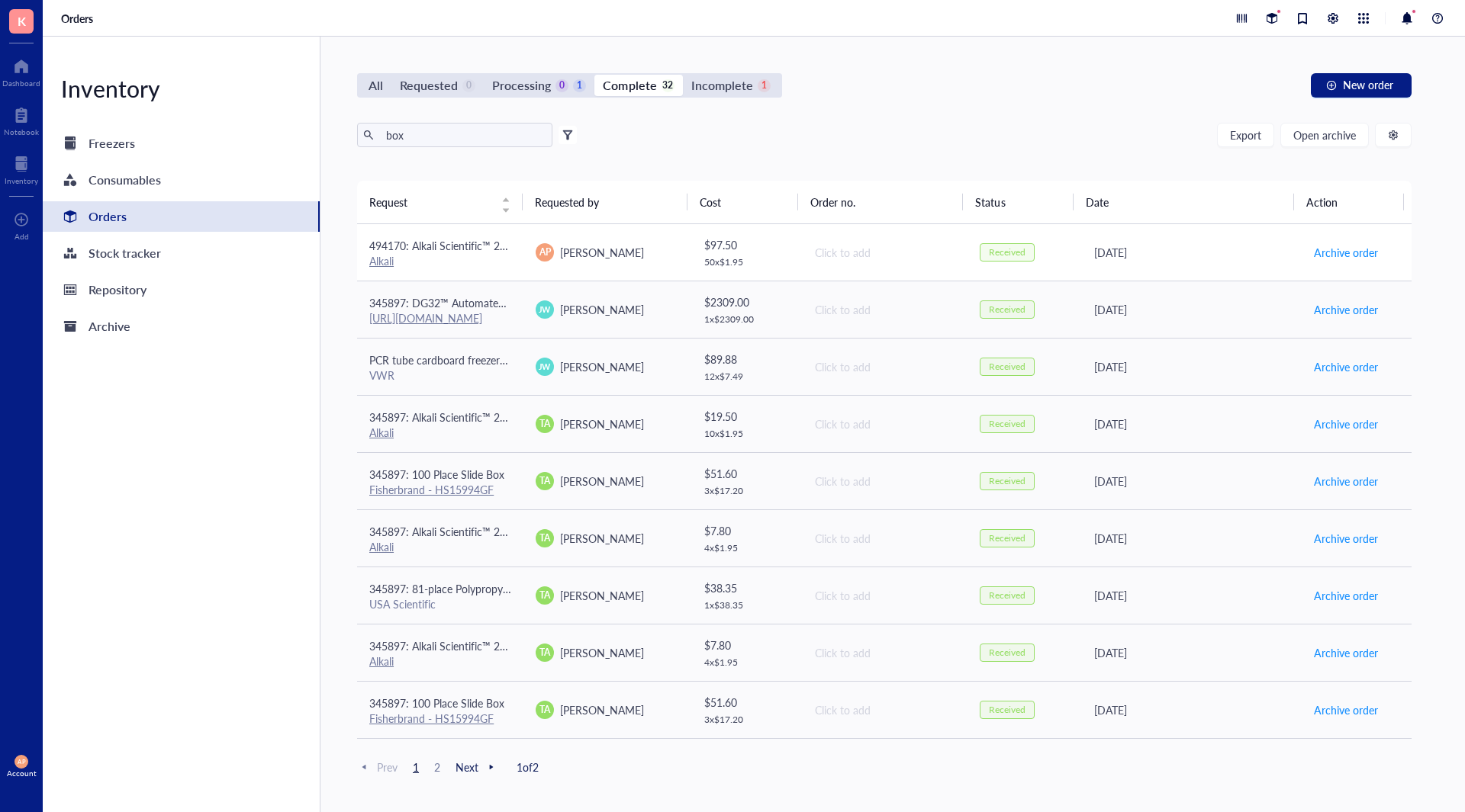
click at [471, 263] on div "Alkali" at bounding box center [440, 260] width 142 height 14
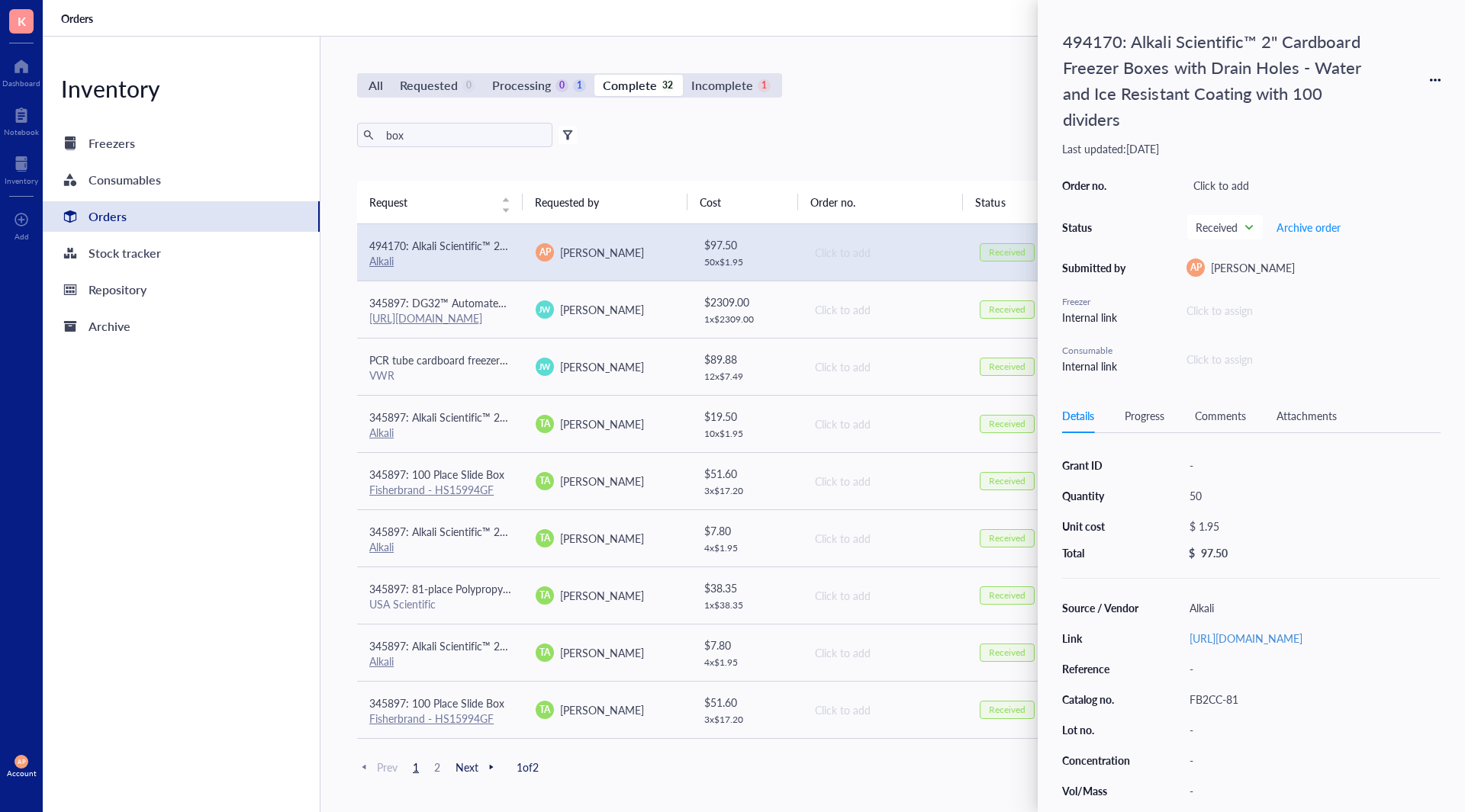
click at [1296, 409] on div "Attachments" at bounding box center [1306, 415] width 60 height 17
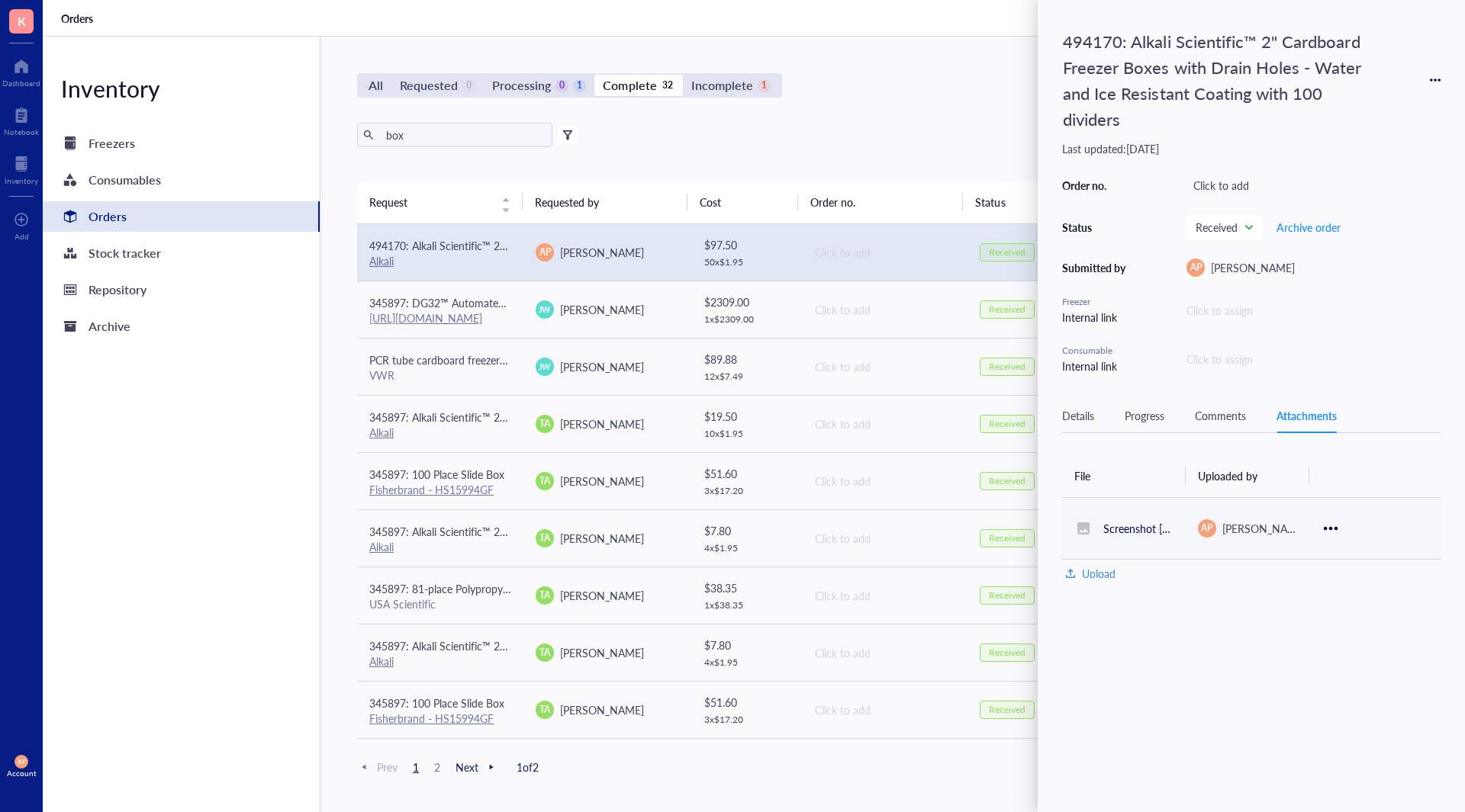
click at [1284, 540] on td "AP [PERSON_NAME]" at bounding box center [1247, 528] width 124 height 61
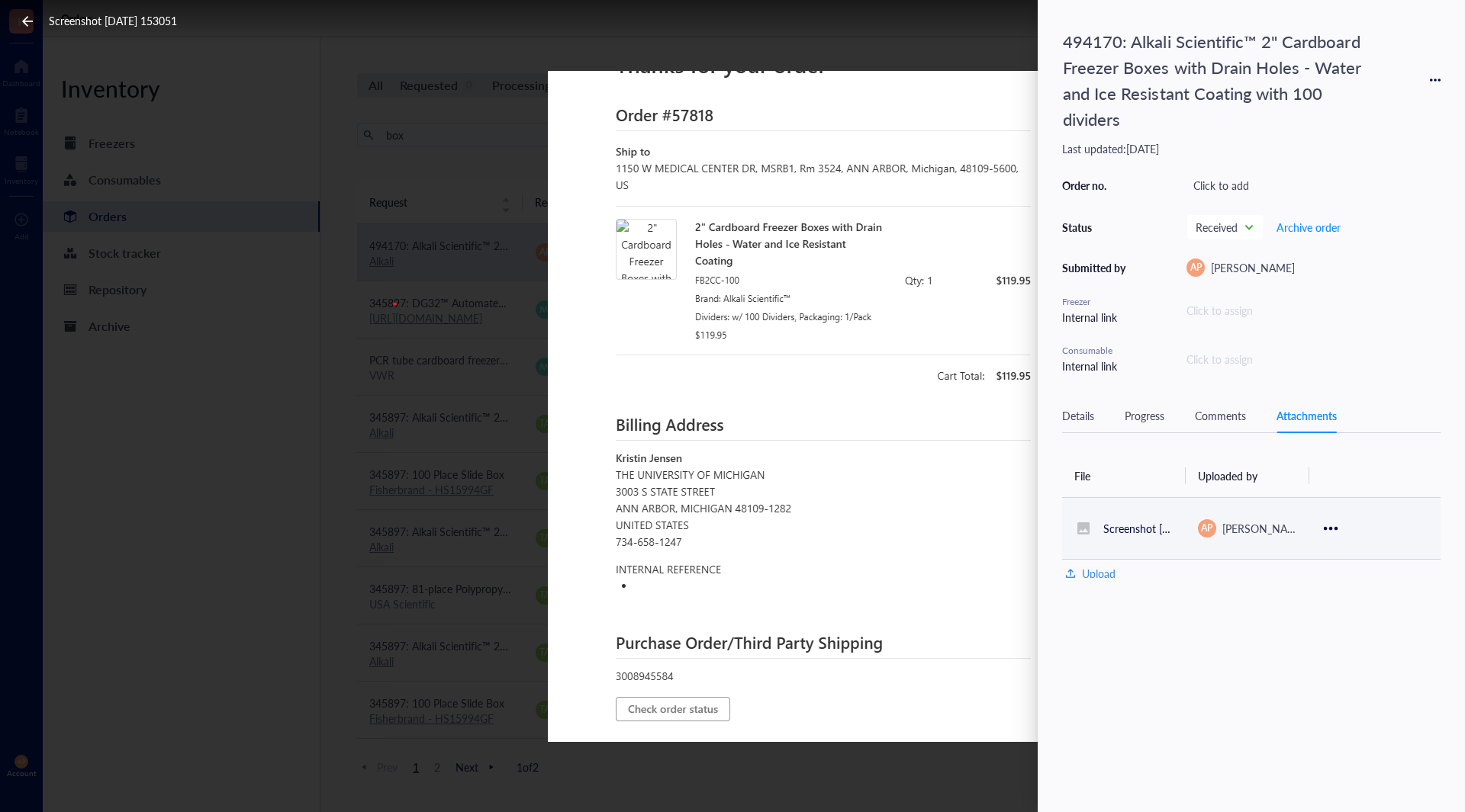
click at [1333, 531] on icon at bounding box center [1331, 528] width 14 height 14
click at [1364, 553] on span "Download" at bounding box center [1376, 554] width 87 height 17
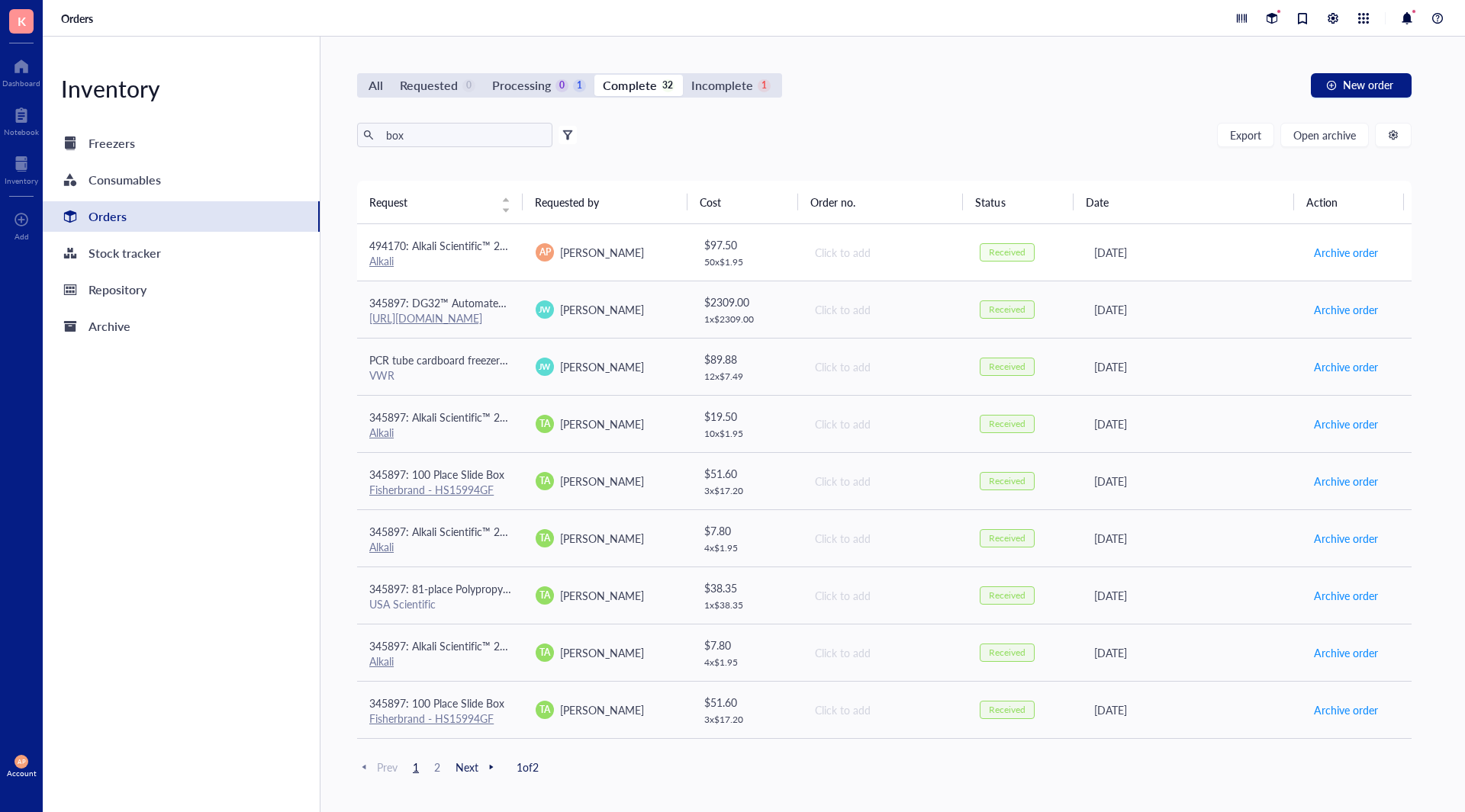
click at [542, 250] on span "AP" at bounding box center [545, 252] width 11 height 14
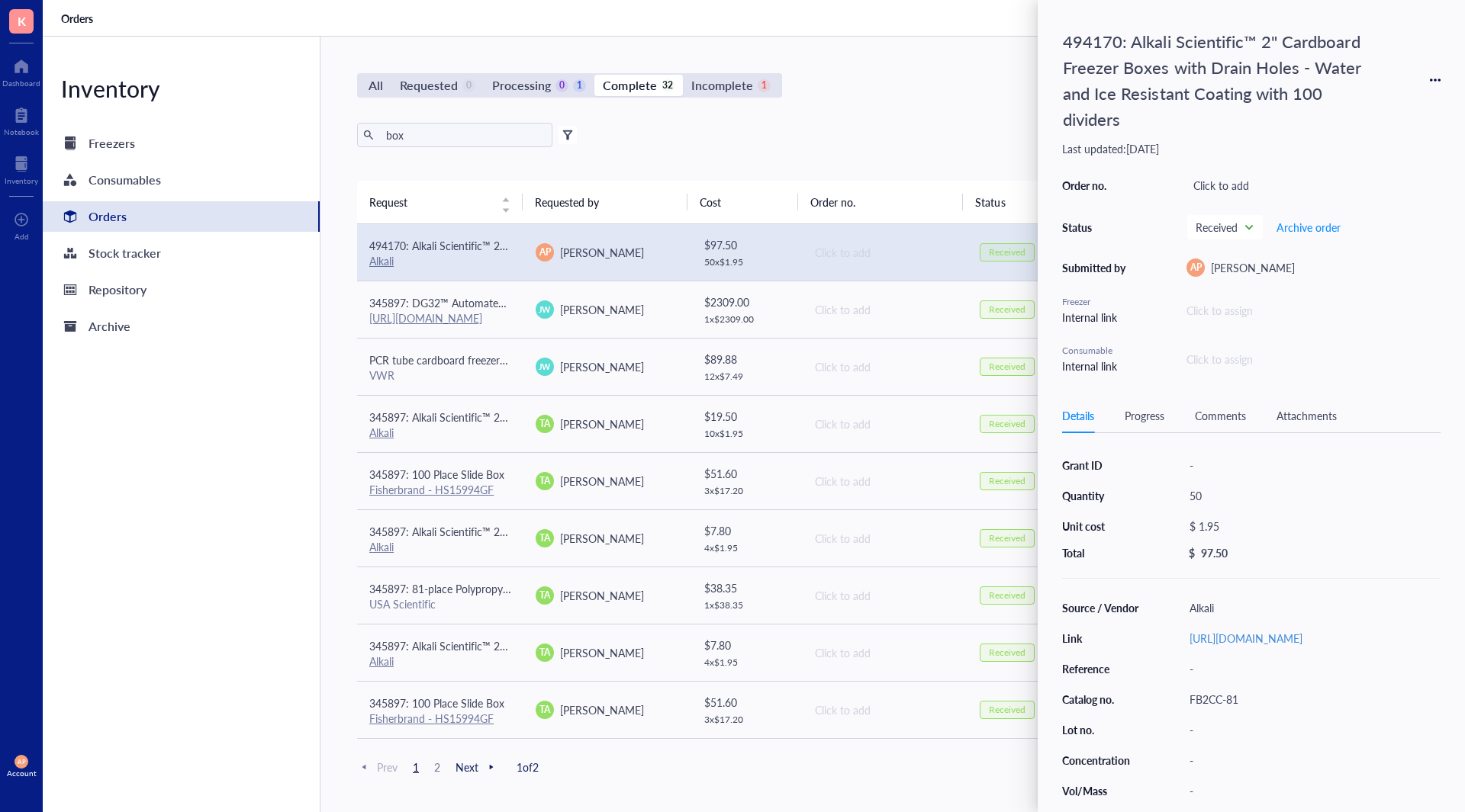
click at [1439, 74] on div "494170: Alkali Scientific™ 2" Cardboard Freezer Boxes with Drain Holes - Water …" at bounding box center [1251, 80] width 379 height 111
click at [1439, 88] on div "494170: Alkali Scientific™ 2" Cardboard Freezer Boxes with Drain Holes - Water …" at bounding box center [1251, 80] width 379 height 111
click at [1438, 75] on icon at bounding box center [1435, 80] width 10 height 10
click at [1365, 101] on span "Request again" at bounding box center [1380, 101] width 96 height 17
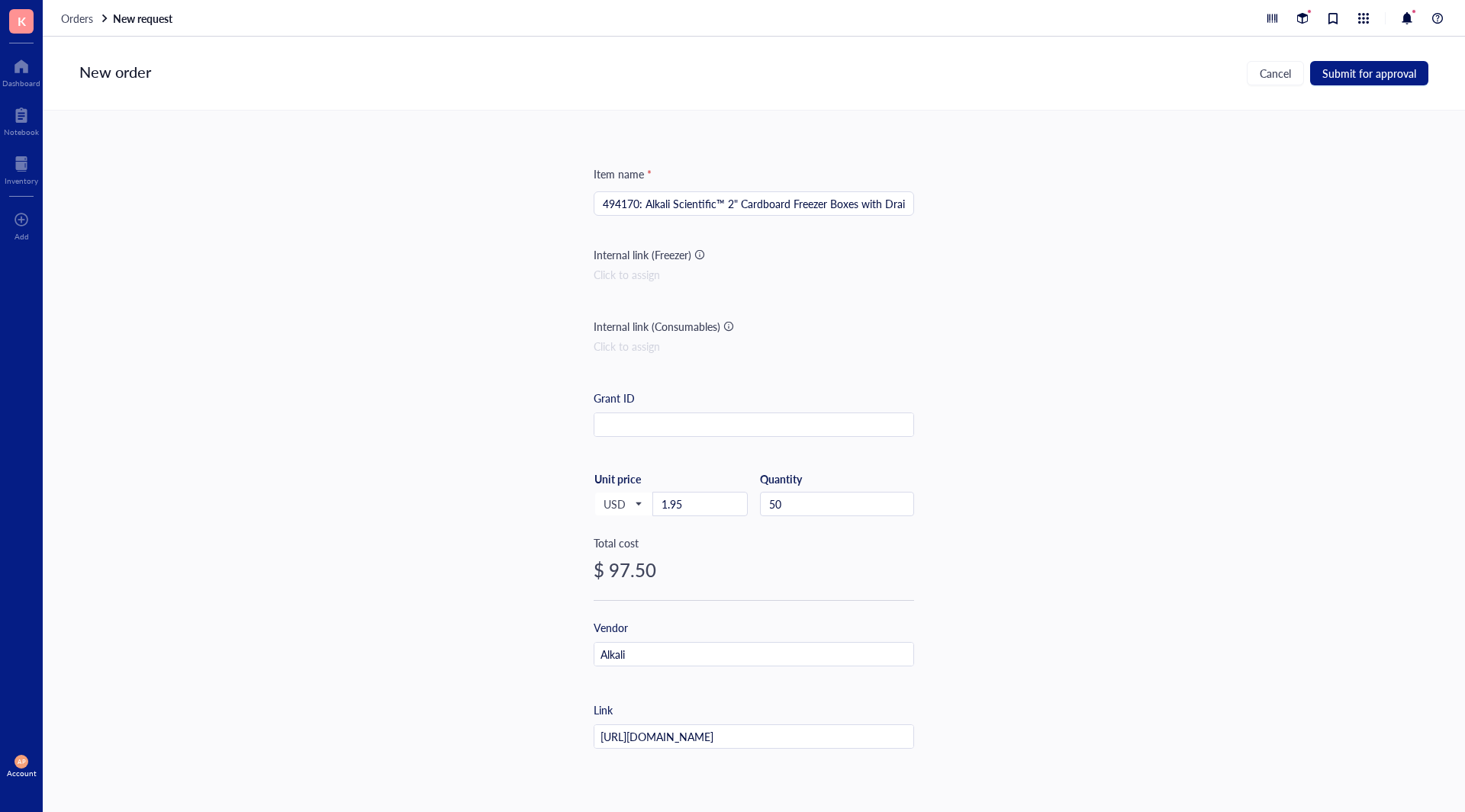
click at [899, 200] on input "494170: Alkali Scientific™ 2" Cardboard Freezer Boxes with Drain Holes - Water …" at bounding box center [753, 204] width 302 height 23
drag, startPoint x: 714, startPoint y: 509, endPoint x: 1121, endPoint y: 4, distance: 648.6
click at [717, 506] on input "1.95" at bounding box center [699, 504] width 93 height 23
drag, startPoint x: 679, startPoint y: 500, endPoint x: 619, endPoint y: 497, distance: 60.1
click at [619, 497] on div "USD Unit price 1.95" at bounding box center [670, 503] width 154 height 62
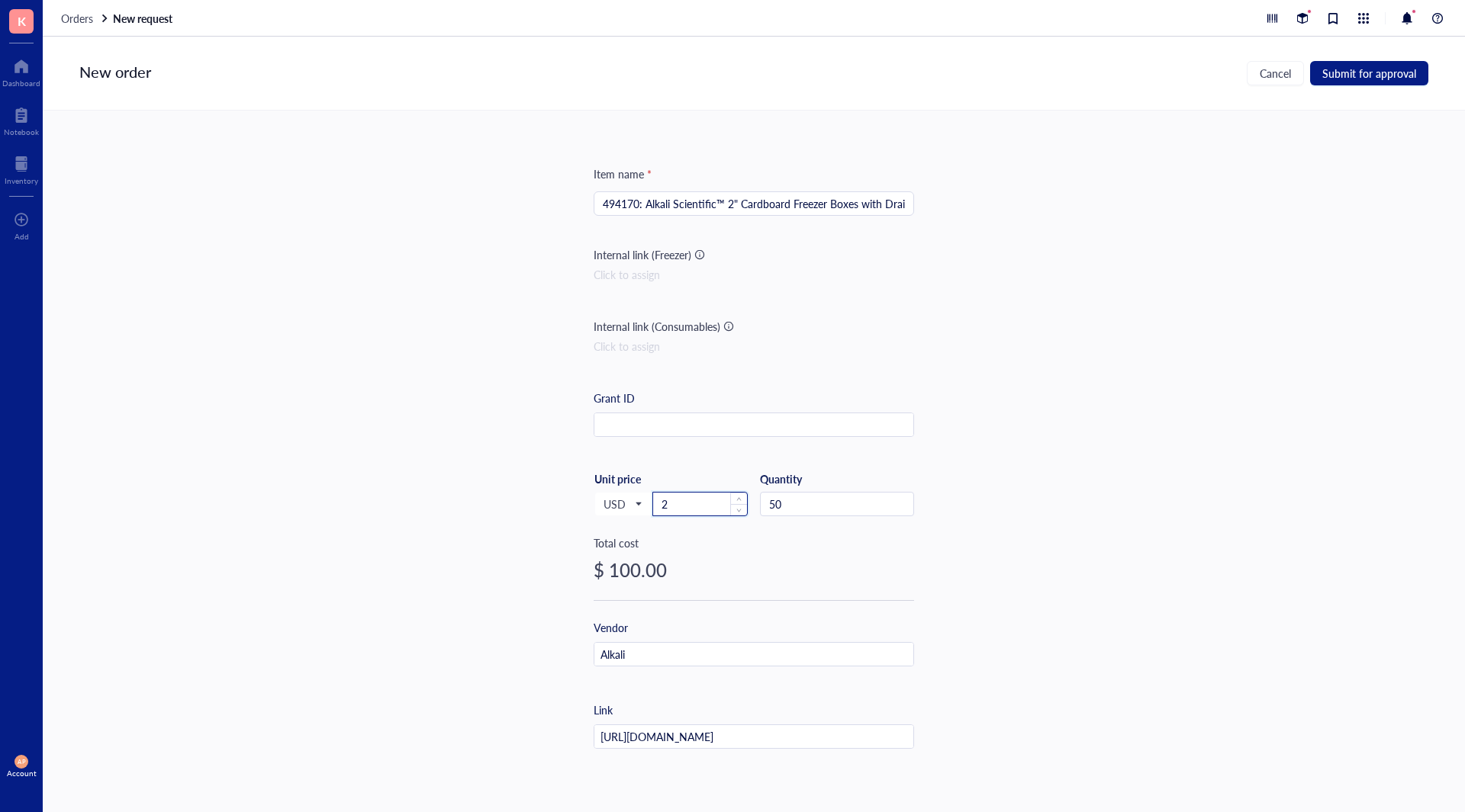
click at [709, 509] on input "2" at bounding box center [699, 504] width 93 height 23
click at [644, 489] on div "USD Unit price 2" at bounding box center [670, 503] width 154 height 62
click at [696, 496] on input "2" at bounding box center [699, 504] width 93 height 23
type input "2.0"
click at [699, 501] on input "2.0" at bounding box center [699, 504] width 93 height 23
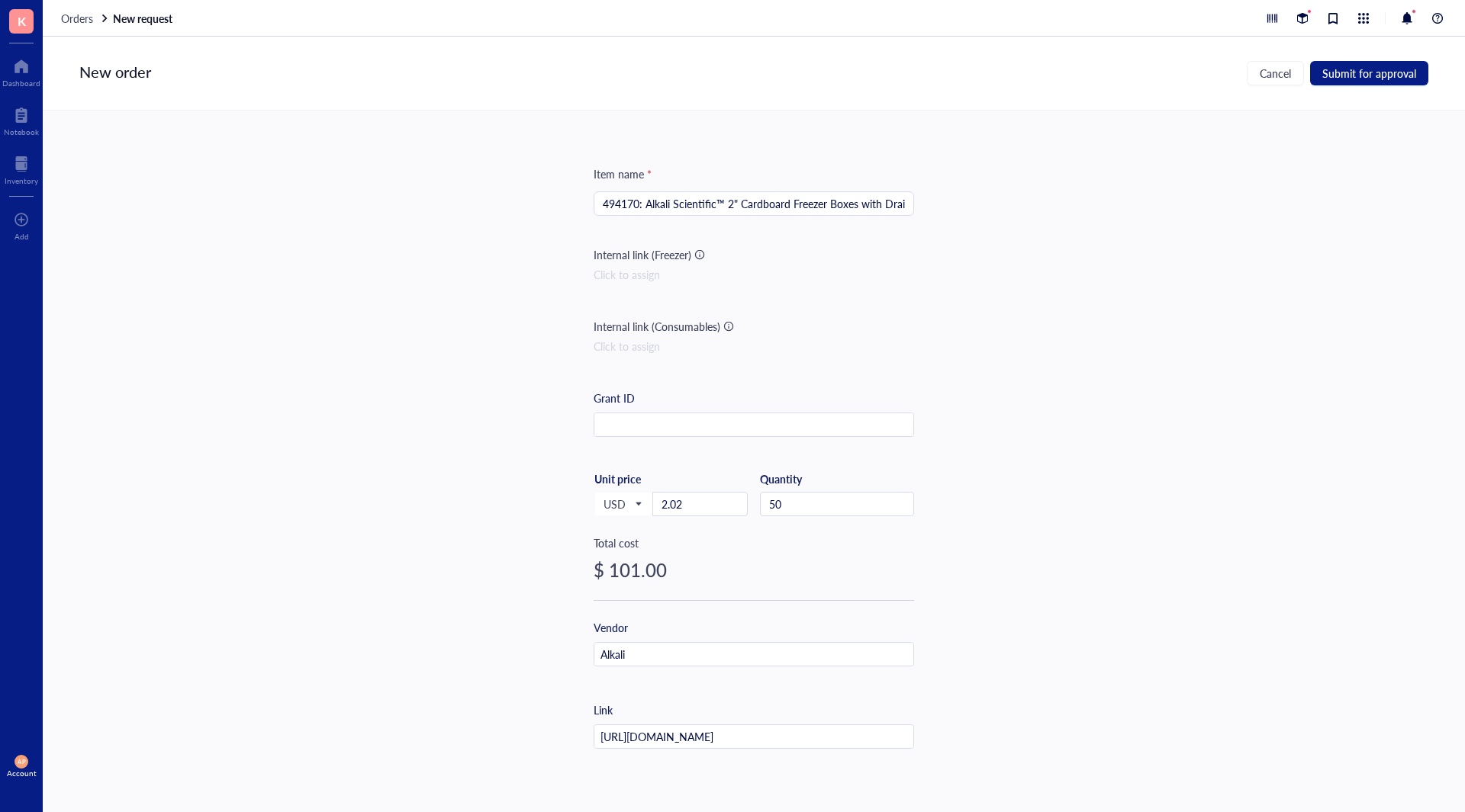
click at [534, 532] on div "Item name * 494170: Alkali Scientific™ 2" Cardboard Freezer Boxes with Drain Ho…" at bounding box center [753, 445] width 1422 height 669
click at [766, 203] on input "494170: Alkali Scientific™ 2" Cardboard Freezer Boxes with Drain Holes - Water …" at bounding box center [753, 204] width 302 height 23
click at [1369, 69] on span "Submit for approval" at bounding box center [1368, 73] width 93 height 12
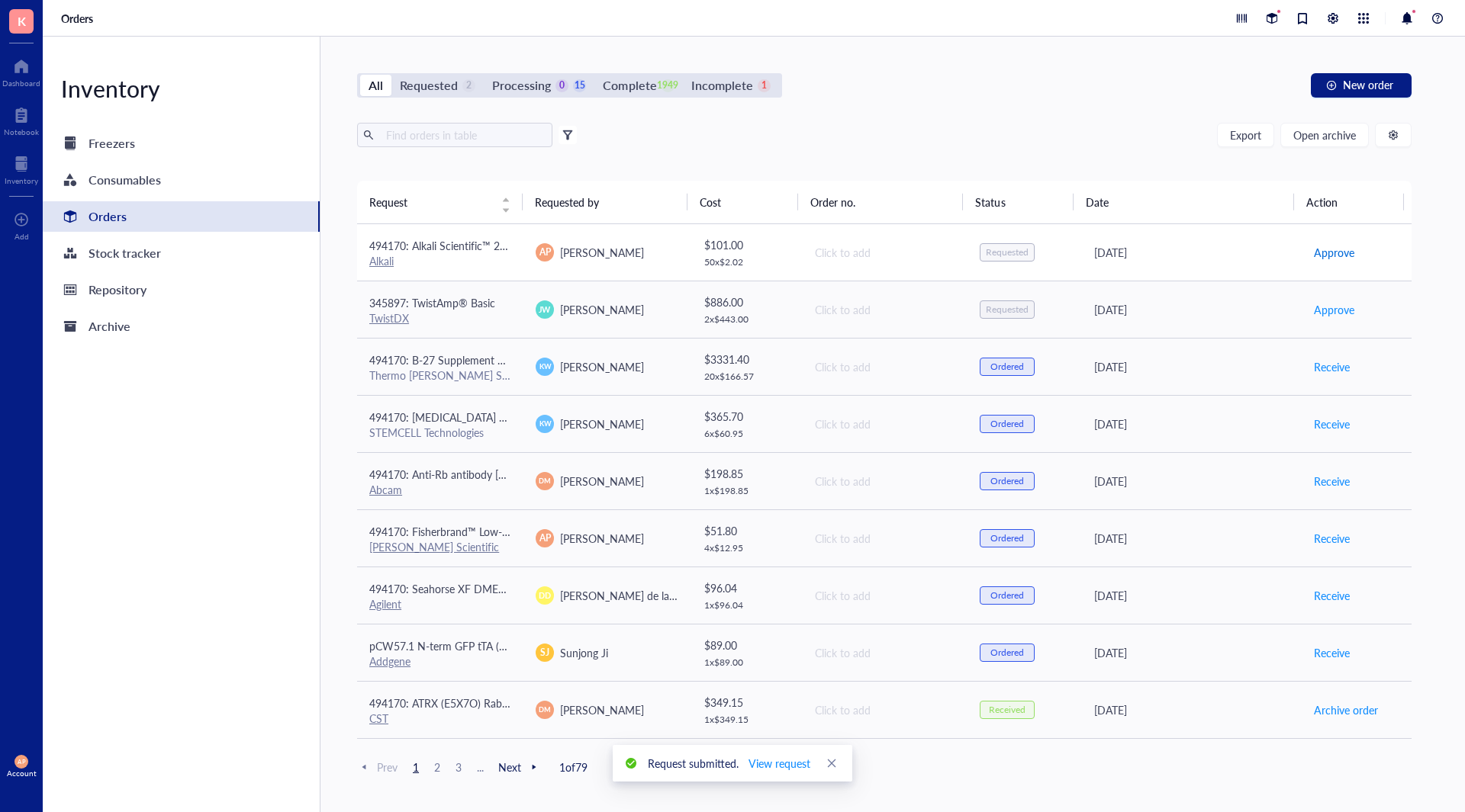
click at [1325, 253] on span "Approve" at bounding box center [1334, 252] width 41 height 17
click at [1325, 253] on span "Place order" at bounding box center [1340, 252] width 53 height 17
click at [424, 318] on div "TwistDX" at bounding box center [440, 318] width 142 height 14
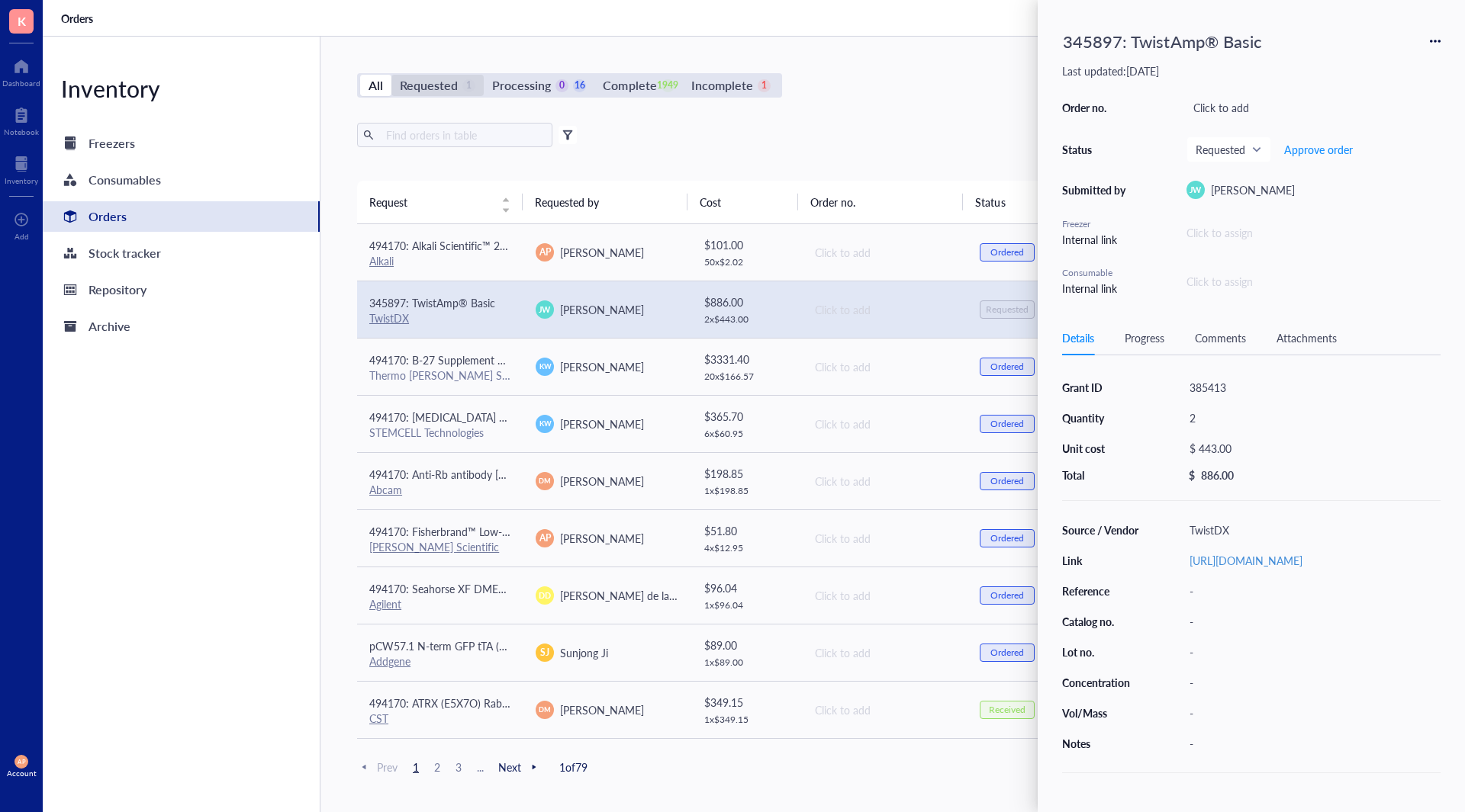
click at [475, 82] on div "Requested 1" at bounding box center [438, 85] width 93 height 22
click at [391, 75] on input "Requested 1" at bounding box center [391, 75] width 0 height 0
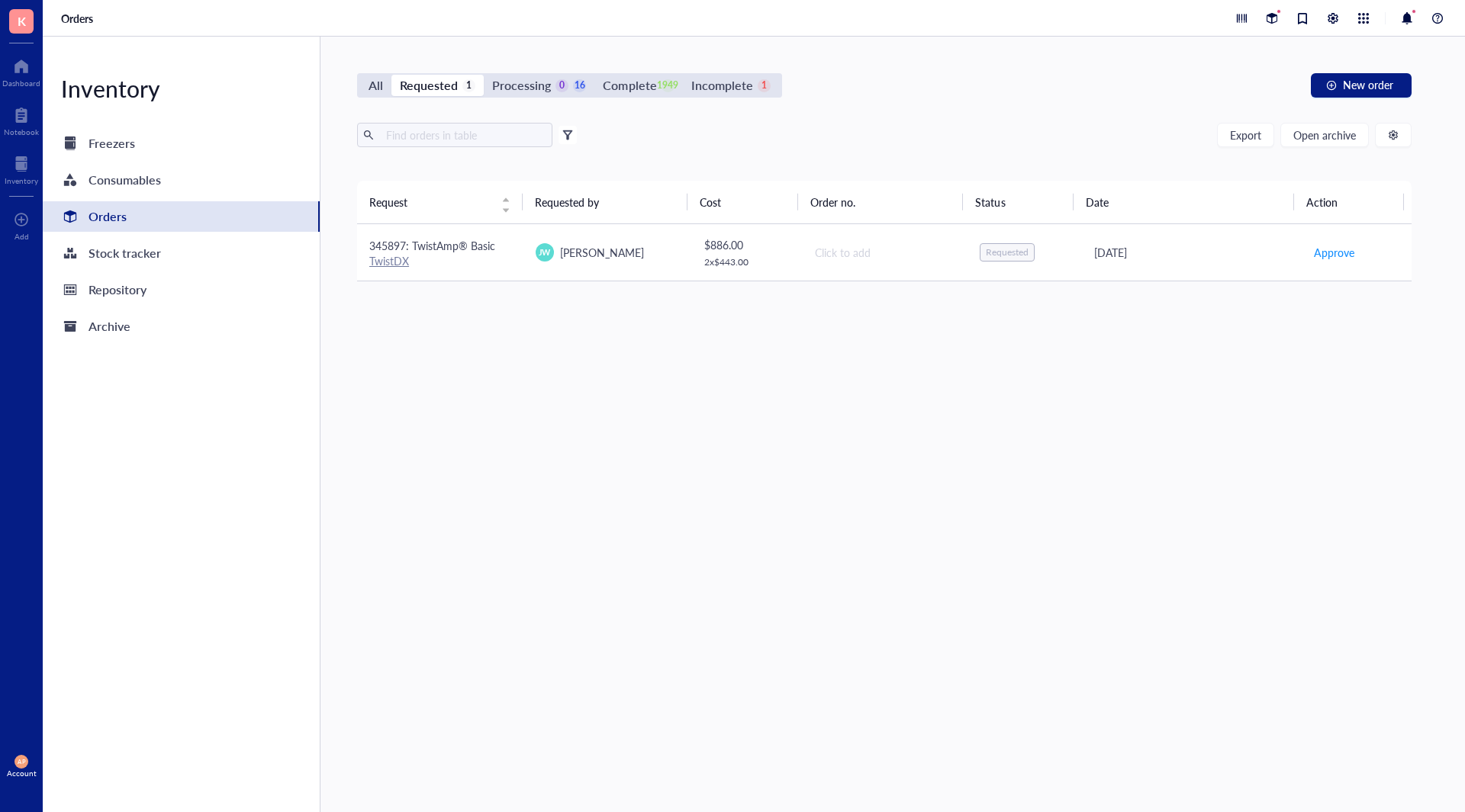
click at [478, 252] on span "345897: TwistAmp® Basic" at bounding box center [432, 245] width 126 height 15
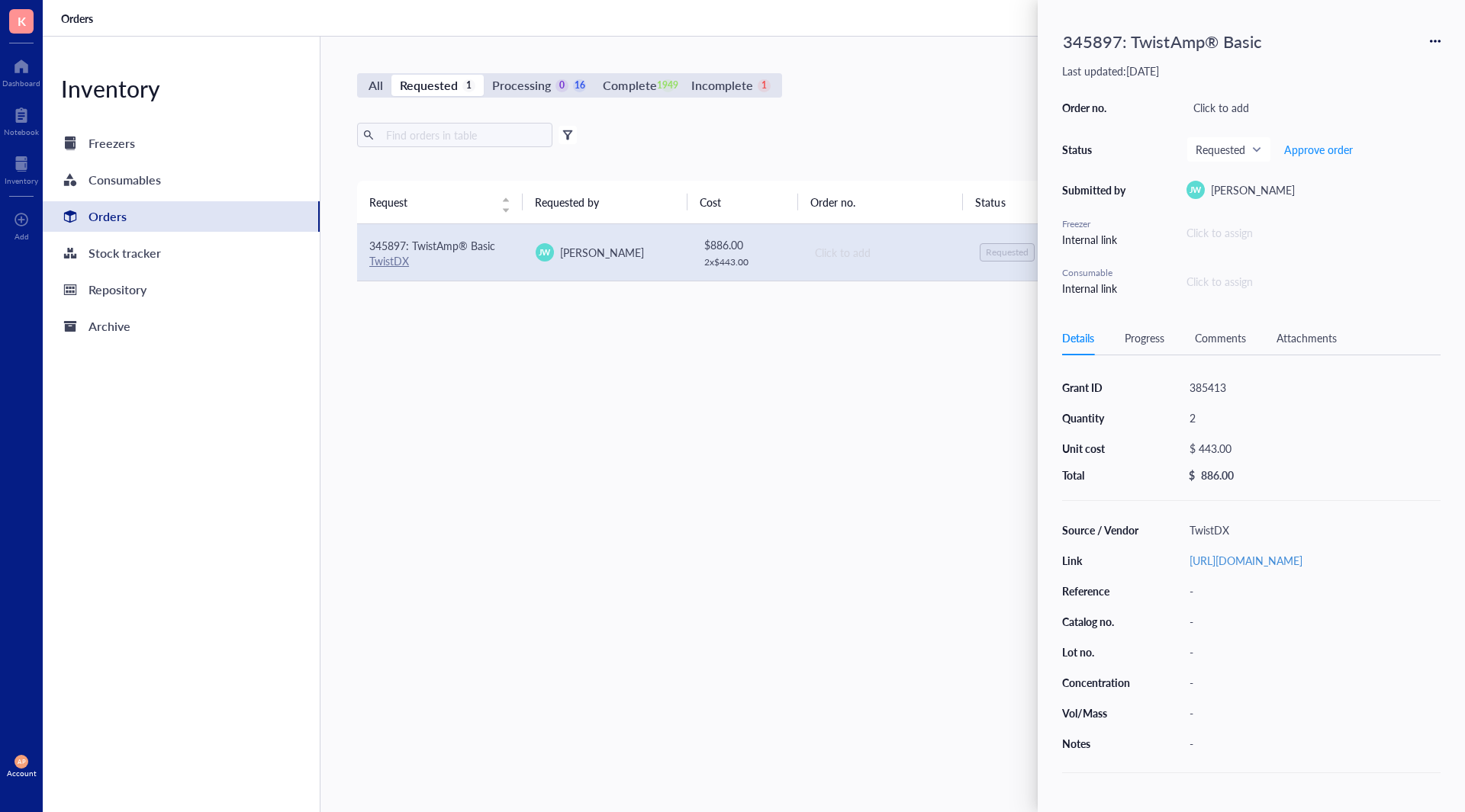
click at [452, 400] on div "Request Requested by Cost Order no. Status Date Action 345897: TwistAmp® Basic …" at bounding box center [884, 460] width 1054 height 559
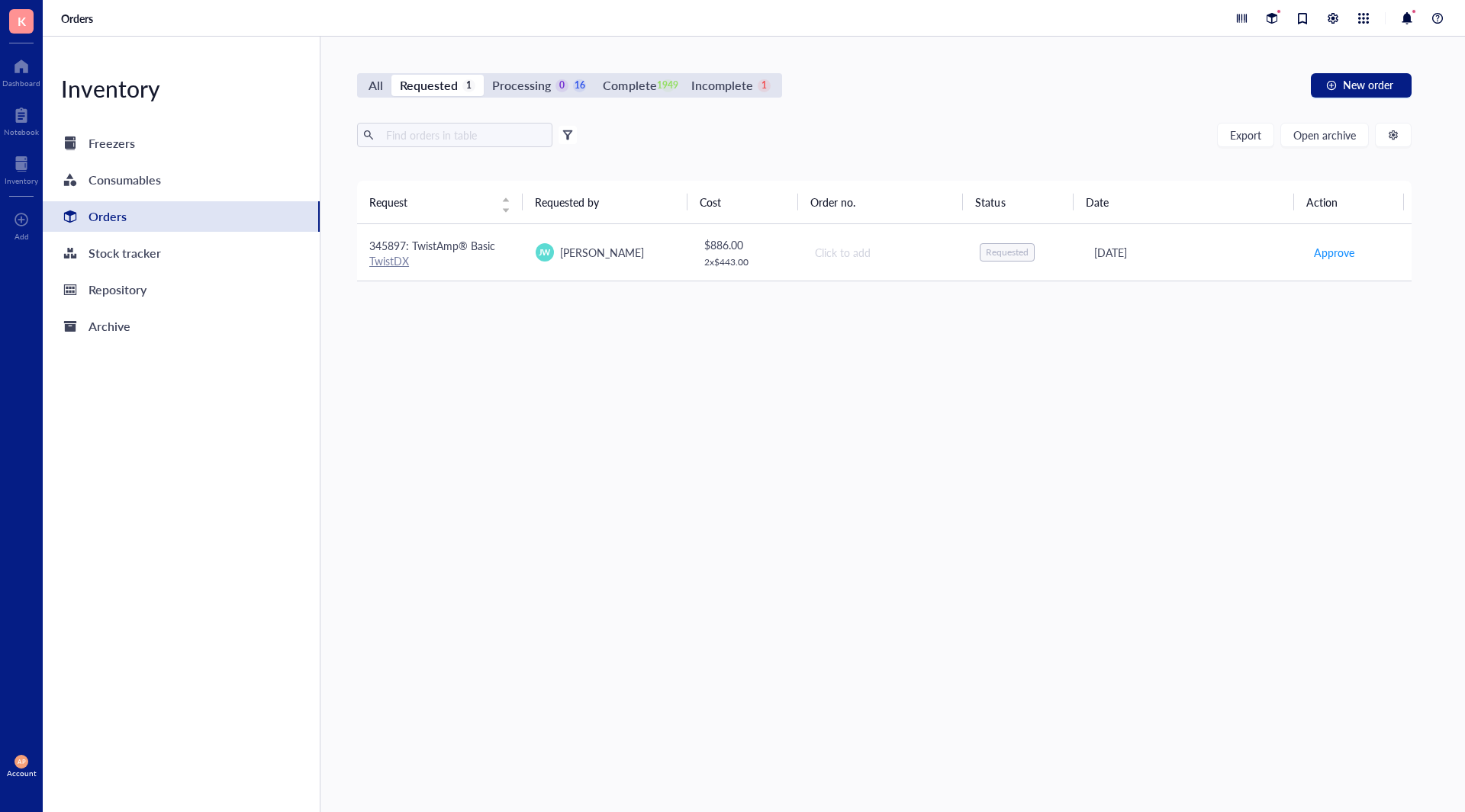
click at [468, 251] on span "345897: TwistAmp® Basic" at bounding box center [432, 245] width 126 height 15
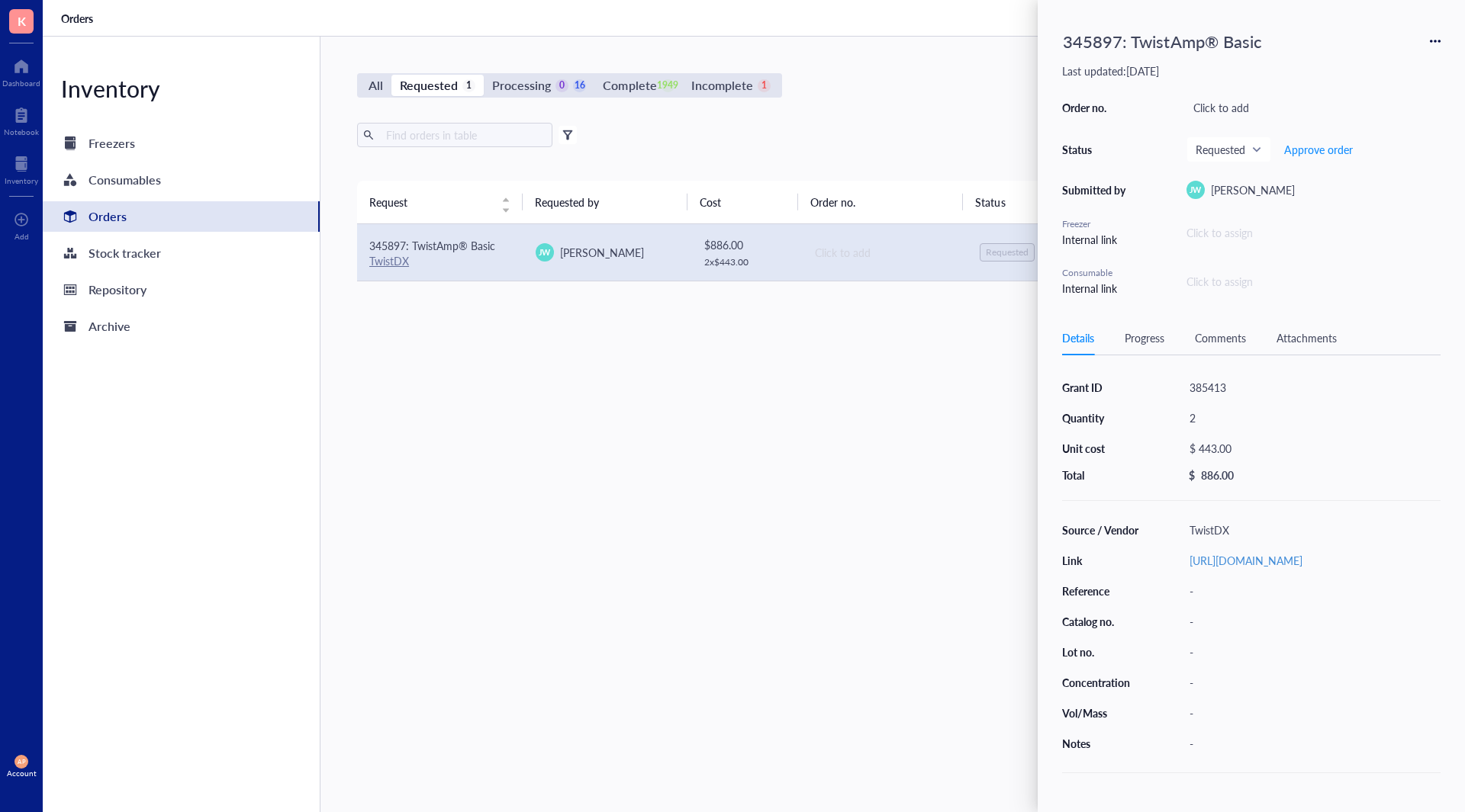
click at [466, 462] on div "Request Requested by Cost Order no. Status Date Action 345897: TwistAmp® Basic …" at bounding box center [884, 460] width 1054 height 559
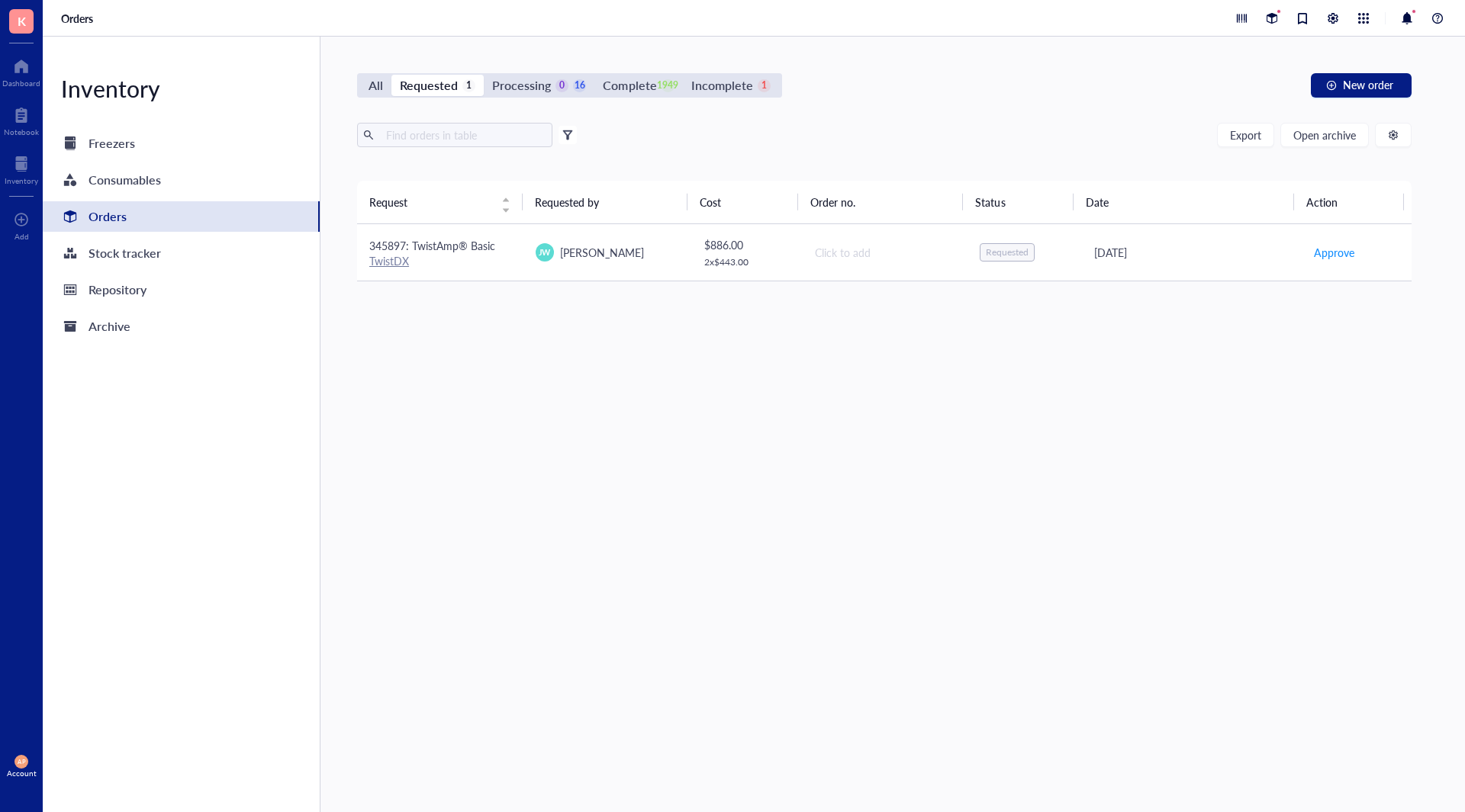
click at [465, 260] on div "TwistDX" at bounding box center [440, 260] width 142 height 14
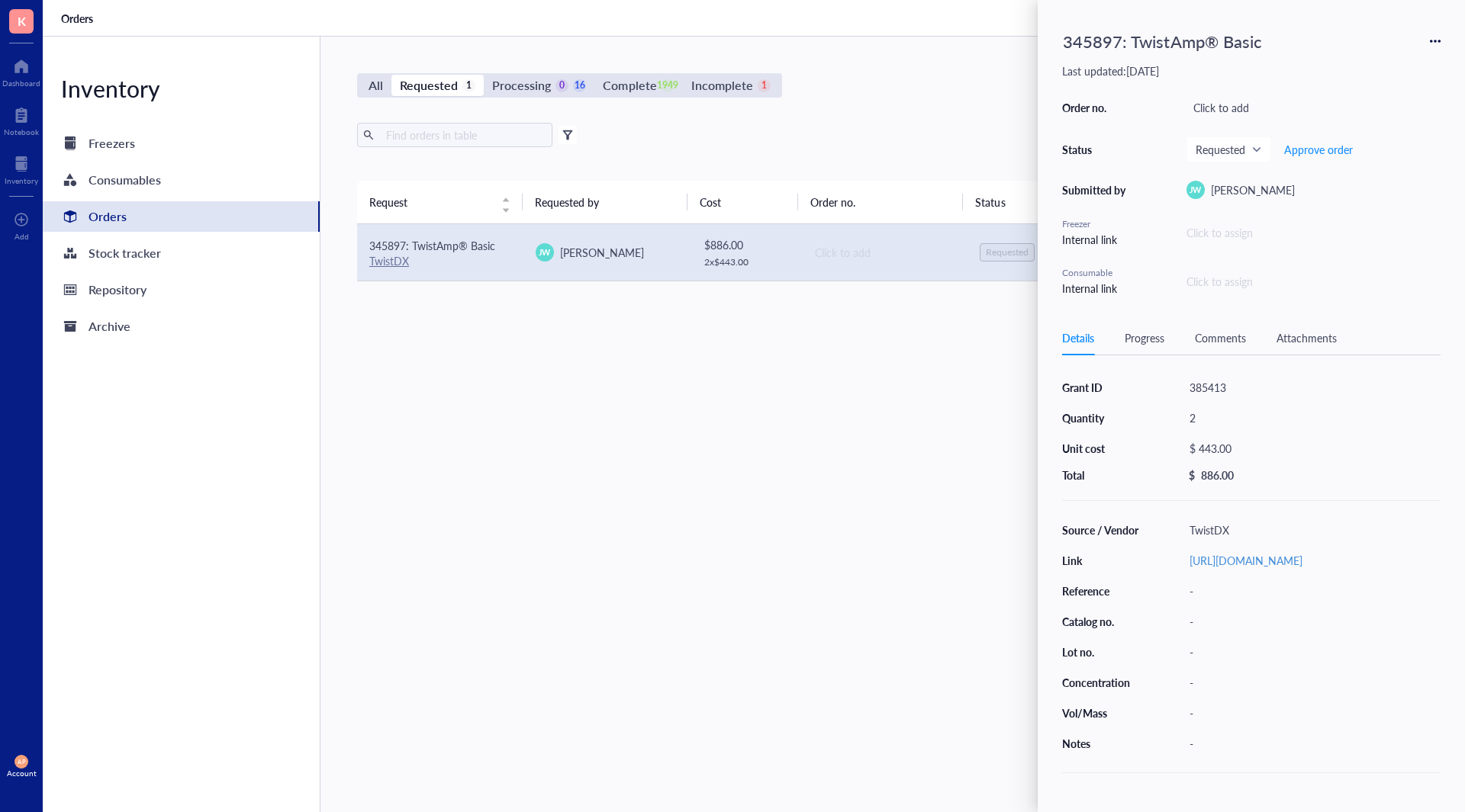
click at [523, 574] on div "Request Requested by Cost Order no. Status Date Action 345897: TwistAmp® Basic …" at bounding box center [884, 460] width 1054 height 559
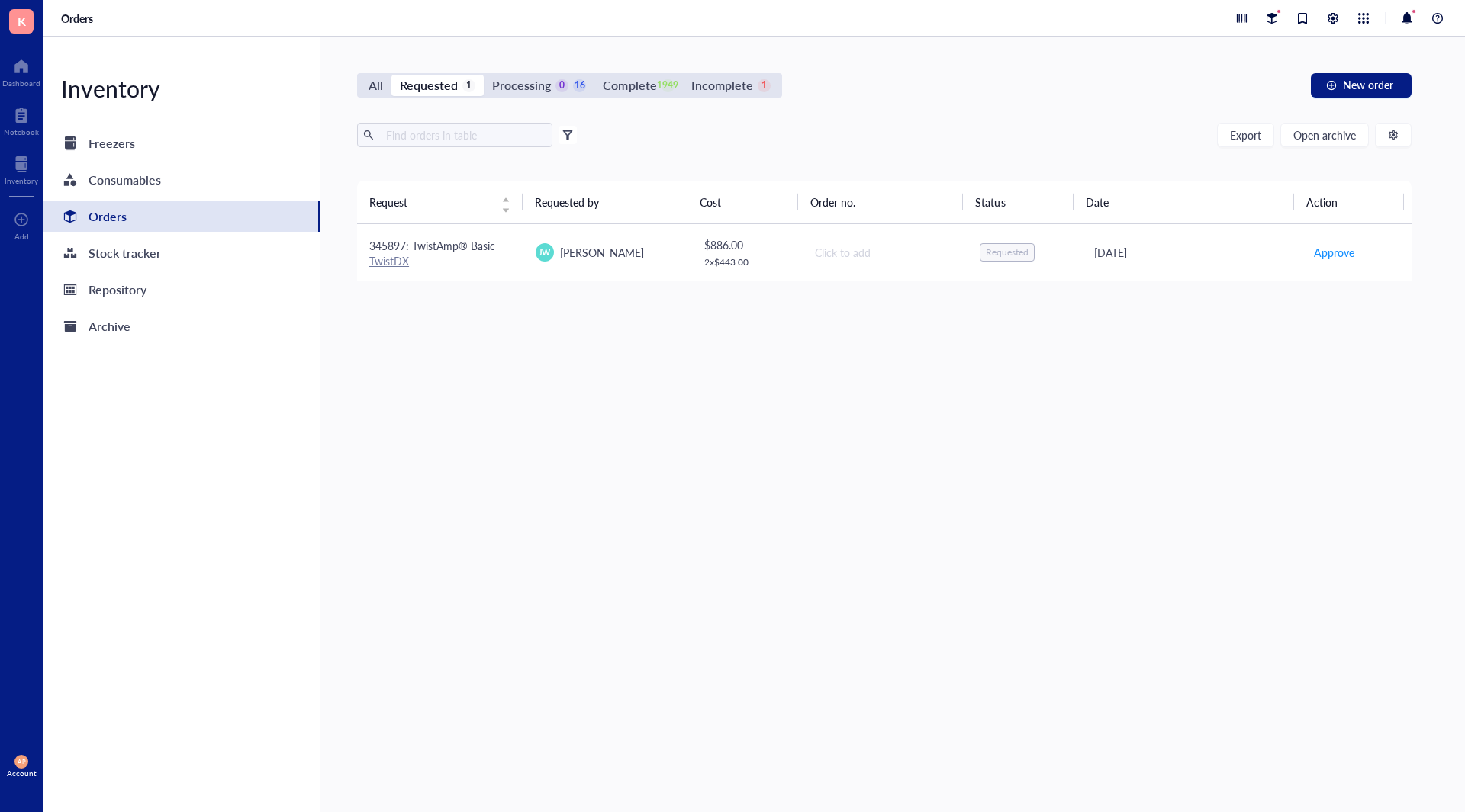
click at [444, 250] on span "345897: TwistAmp® Basic" at bounding box center [432, 245] width 126 height 15
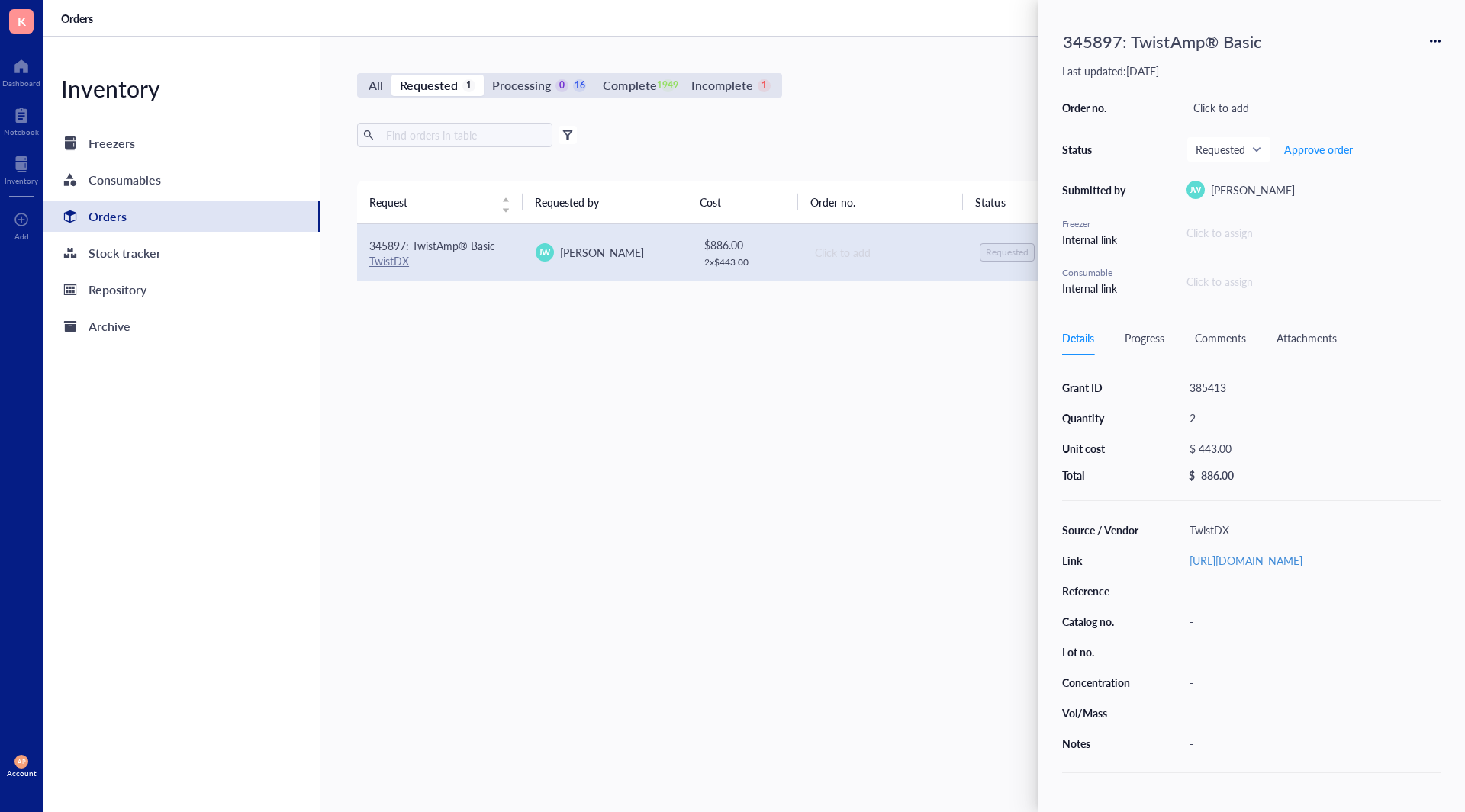
click at [1269, 568] on link "[URL][DOMAIN_NAME]" at bounding box center [1245, 560] width 113 height 15
click at [1290, 337] on div "Attachments" at bounding box center [1306, 338] width 60 height 17
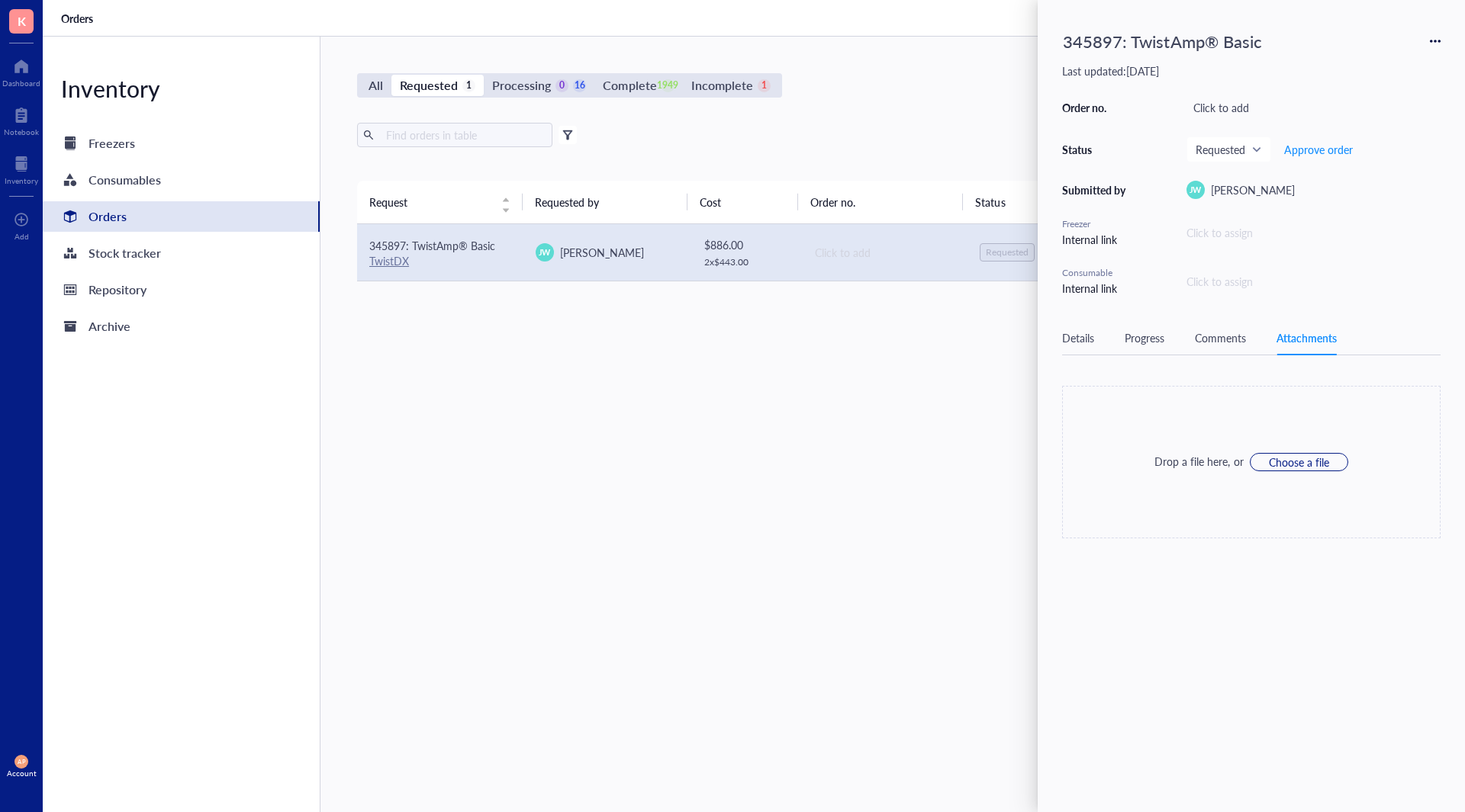
click at [1203, 337] on div "Comments" at bounding box center [1221, 338] width 51 height 17
click at [1125, 331] on div "Progress" at bounding box center [1145, 338] width 40 height 17
click at [1075, 339] on div "Details" at bounding box center [1078, 338] width 32 height 17
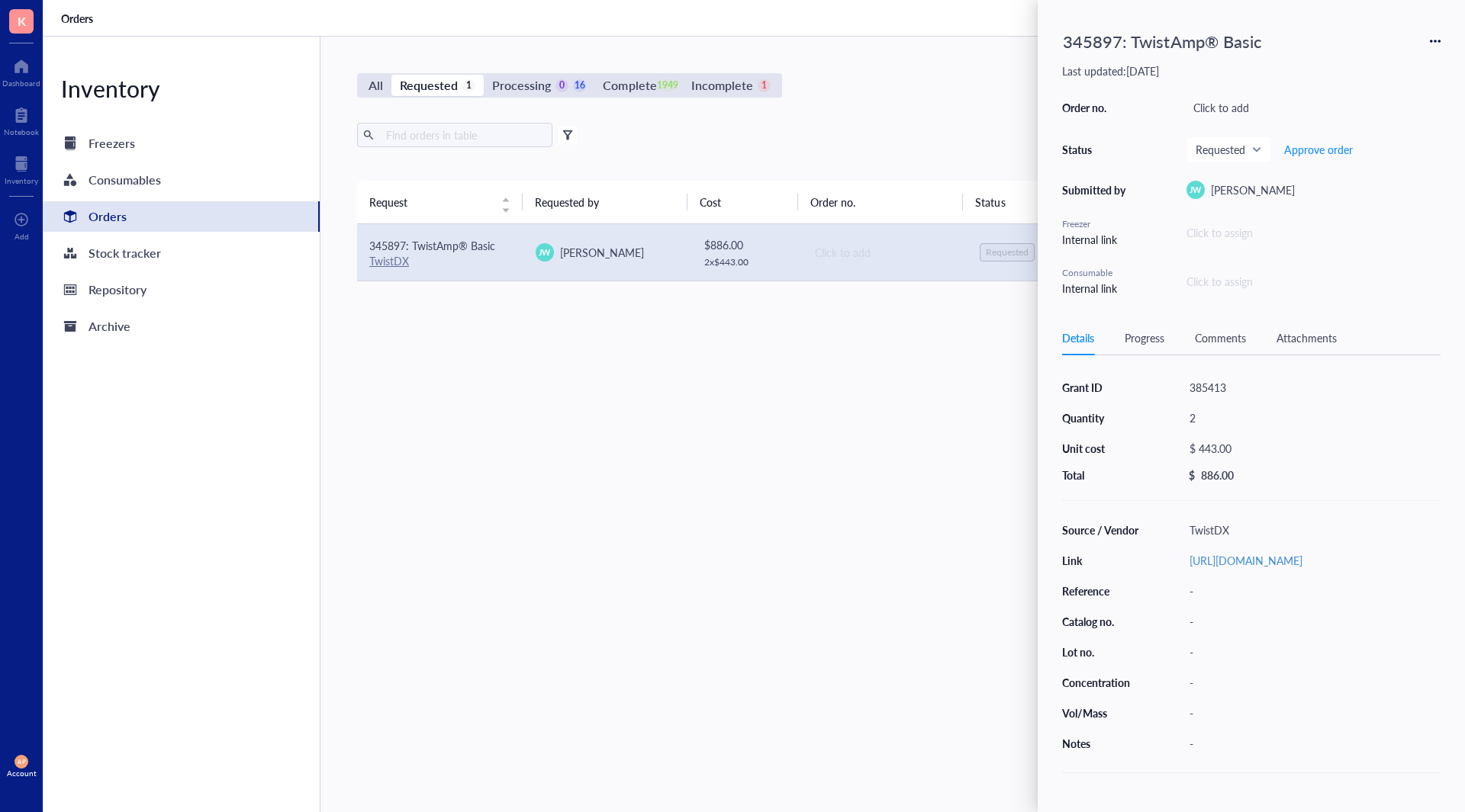
click at [1233, 335] on div "Comments" at bounding box center [1221, 338] width 51 height 17
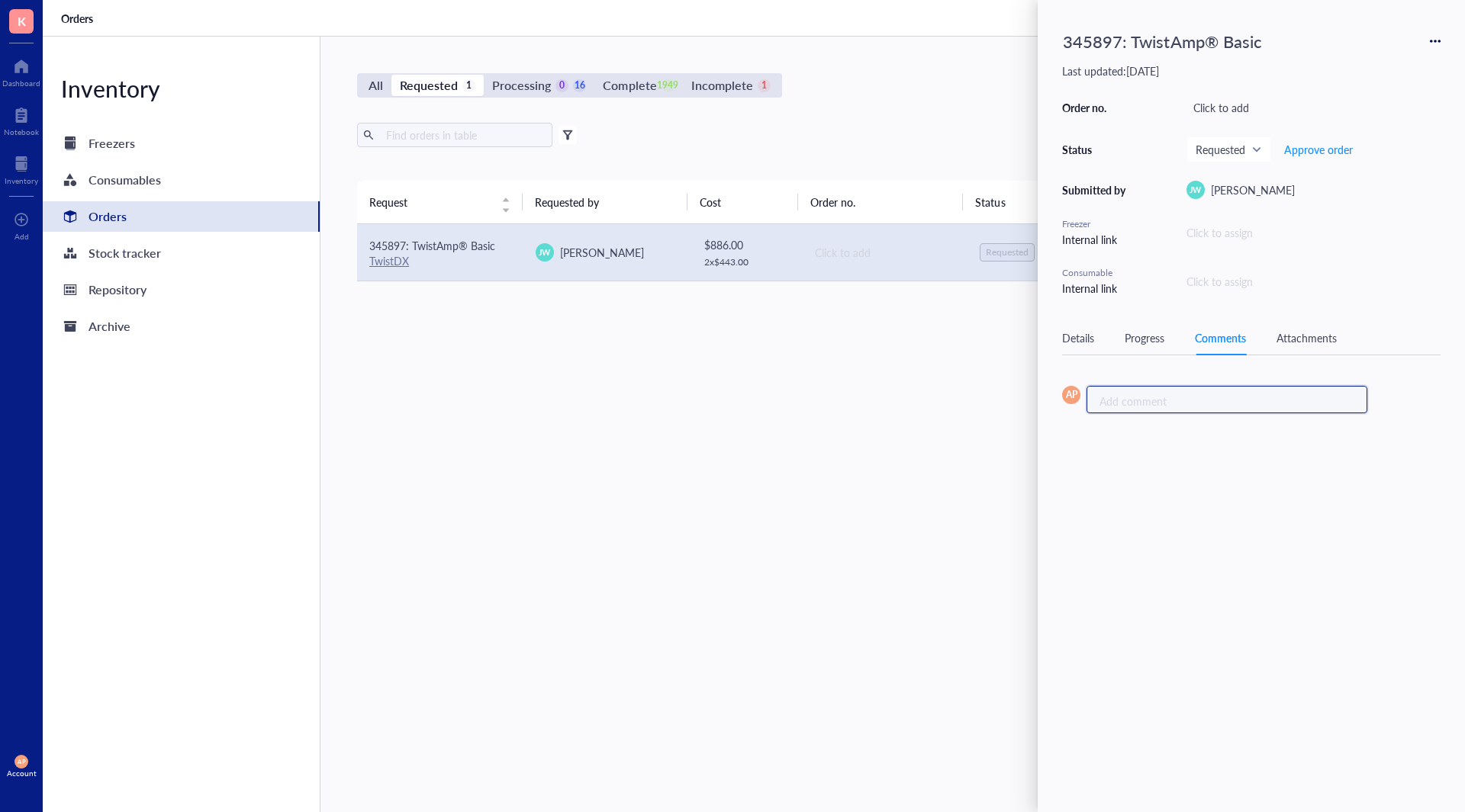
click at [1214, 402] on div "Add comment ﻿" at bounding box center [1221, 400] width 243 height 15
click at [1106, 50] on div "345897: TwistAmp® Basic" at bounding box center [1162, 42] width 212 height 34
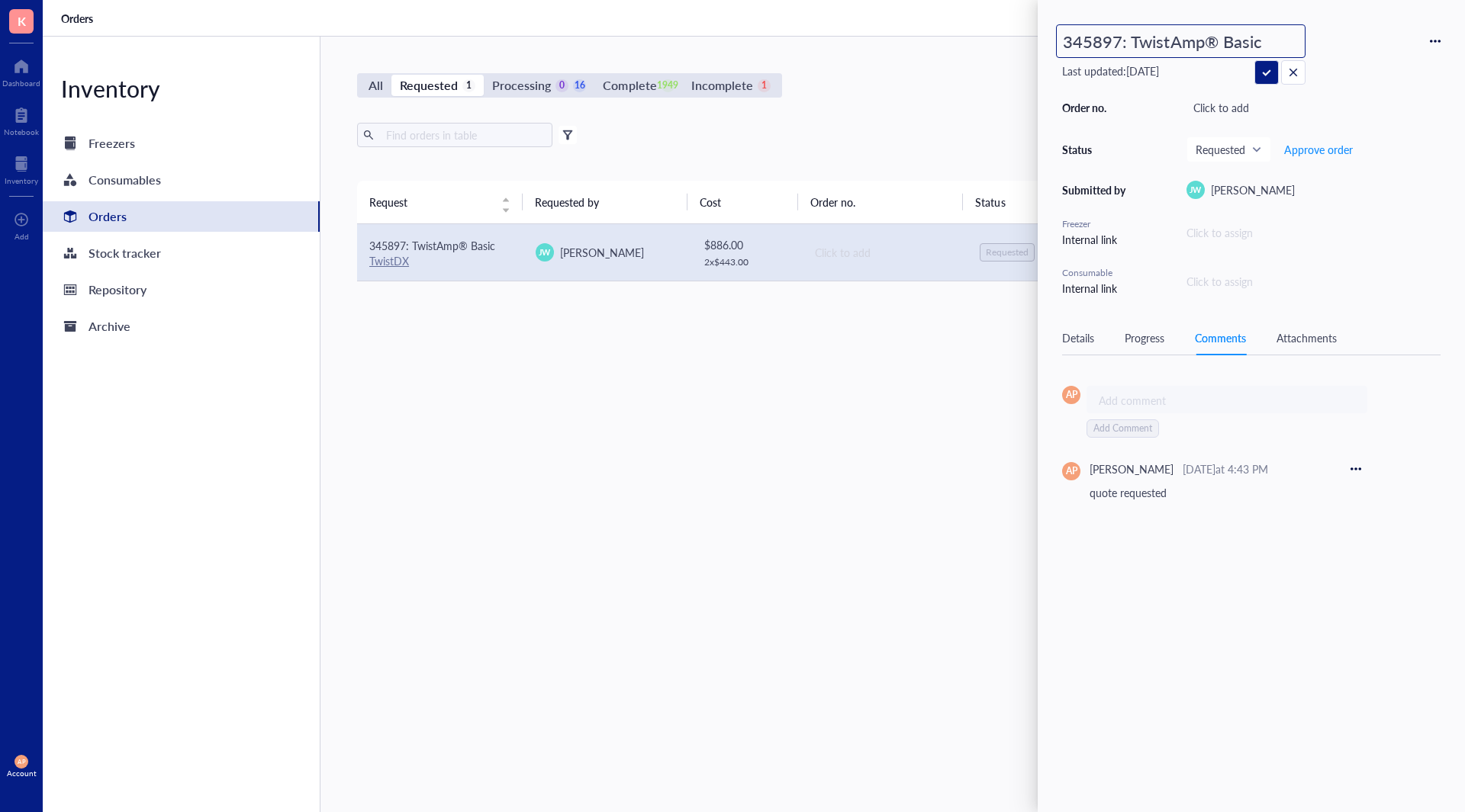
click at [1079, 39] on input "345897: TwistAmp® Basic" at bounding box center [1181, 42] width 248 height 32
click at [765, 405] on div "Request Requested by Cost Order no. Status Date Action 345897: TwistAmp® Basic …" at bounding box center [884, 460] width 1054 height 559
